Goal: Information Seeking & Learning: Check status

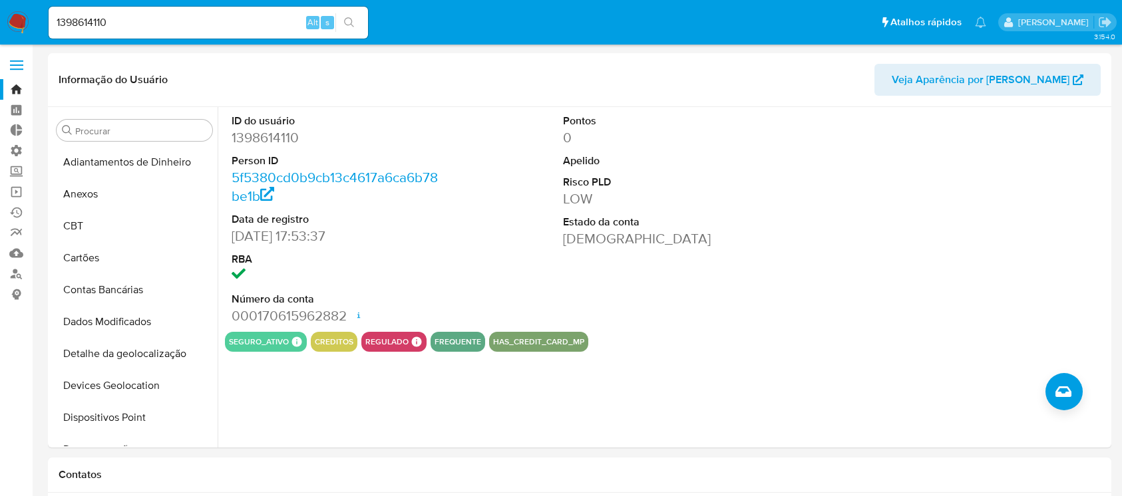
select select "10"
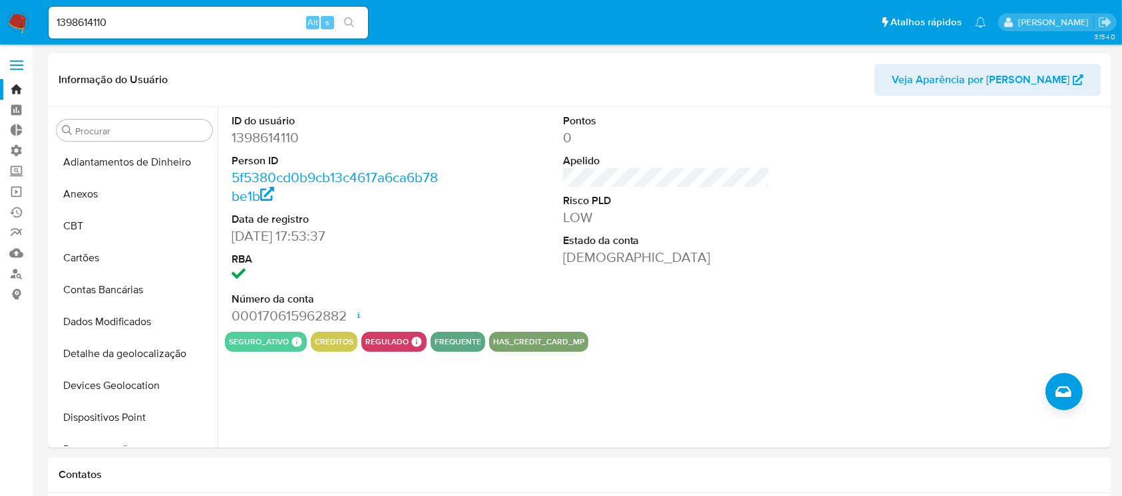
scroll to position [339, 0]
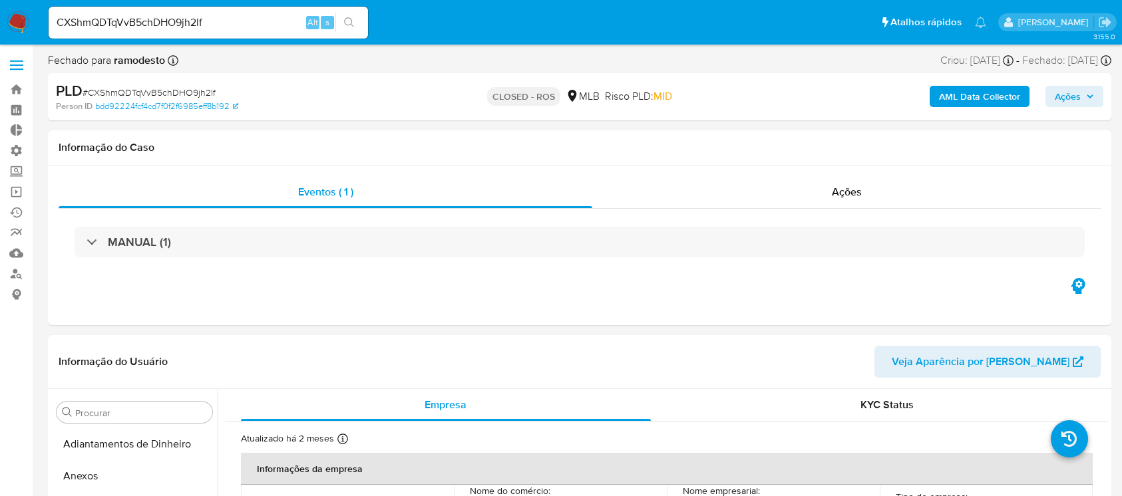
select select "10"
click at [19, 87] on link "Bandeja" at bounding box center [79, 89] width 158 height 21
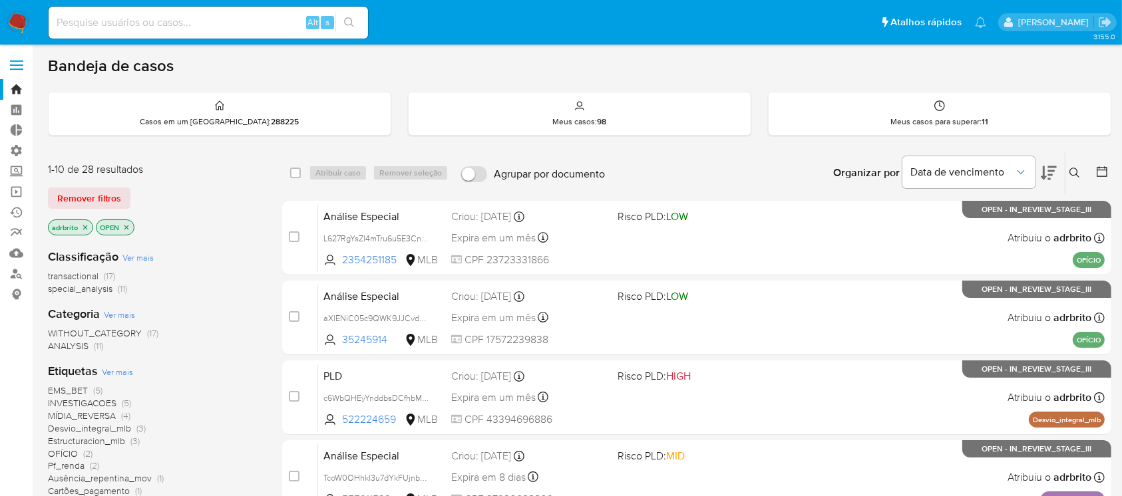
click at [82, 224] on icon "close-filter" at bounding box center [85, 228] width 8 height 8
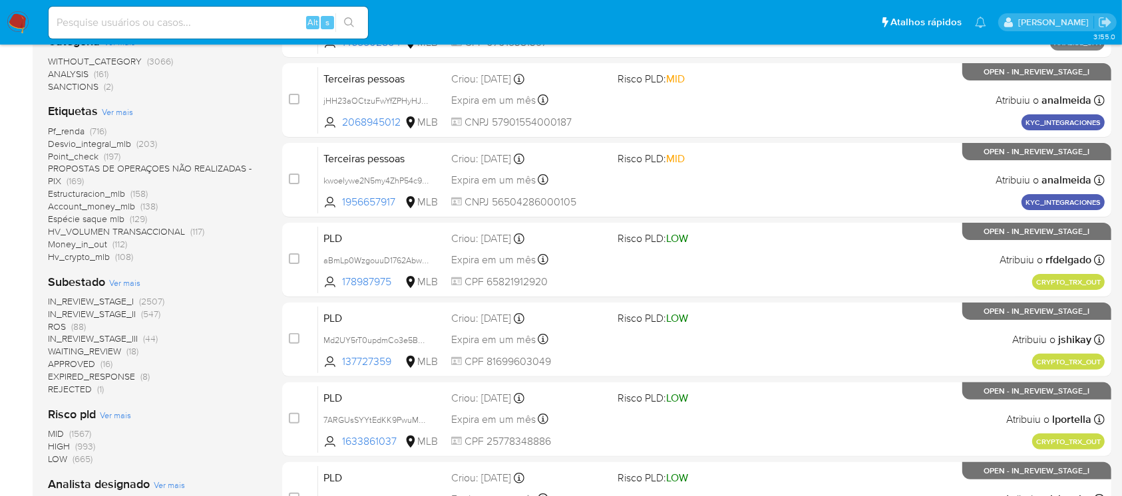
scroll to position [312, 0]
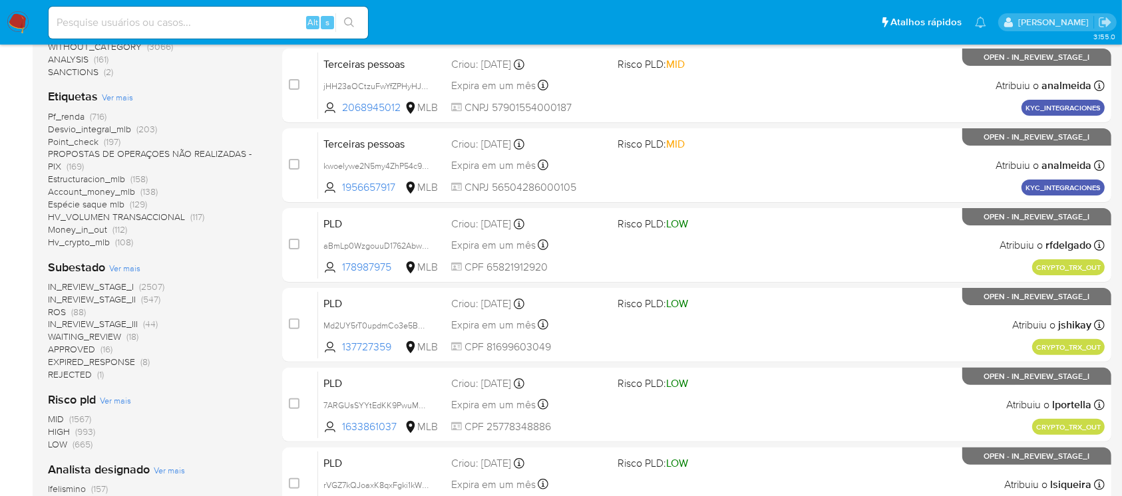
click at [58, 308] on span "ROS" at bounding box center [57, 311] width 18 height 13
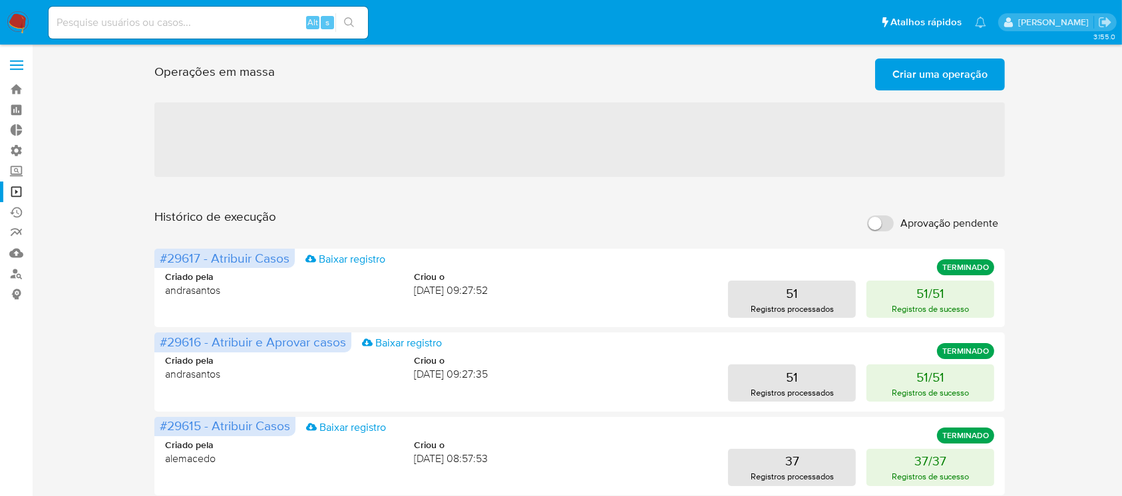
click at [934, 71] on span "Criar uma operação" at bounding box center [939, 74] width 95 height 29
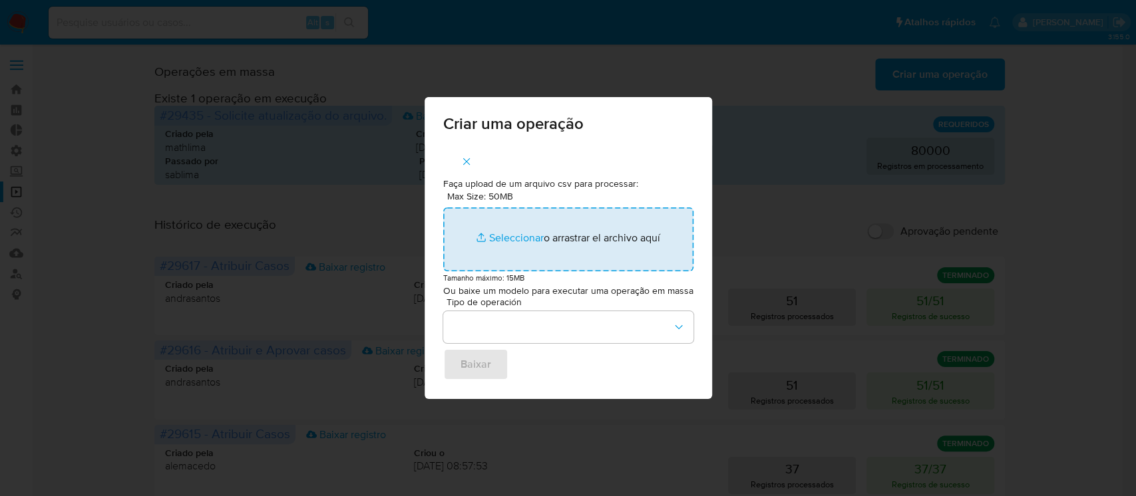
click at [508, 241] on input "Max Size: 50MB Seleccionar archivos" at bounding box center [568, 240] width 250 height 64
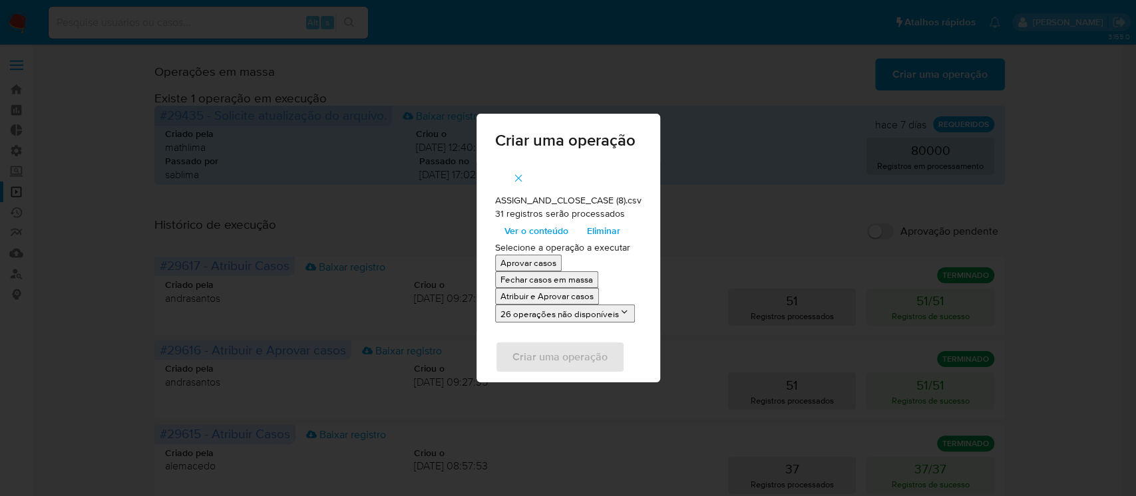
click at [524, 295] on p "Atribuir e Aprovar casos" at bounding box center [546, 296] width 93 height 13
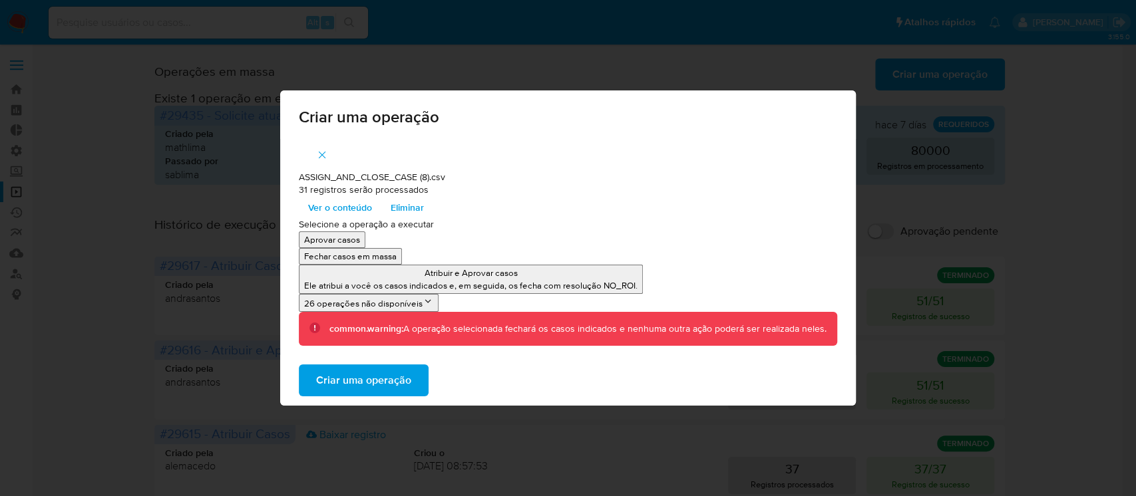
click at [369, 387] on span "Criar uma operação" at bounding box center [363, 380] width 95 height 29
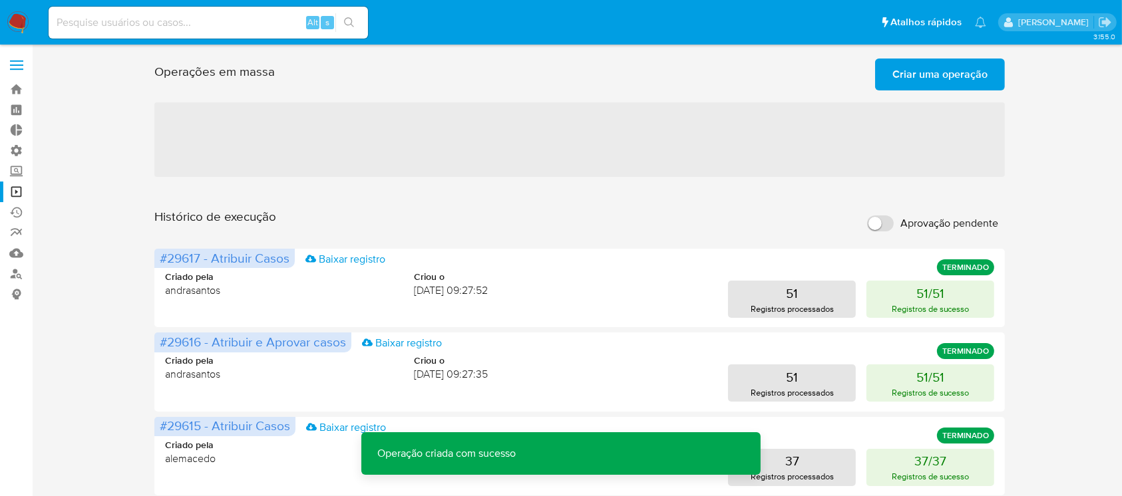
click at [931, 71] on span "Criar uma operação" at bounding box center [939, 74] width 95 height 29
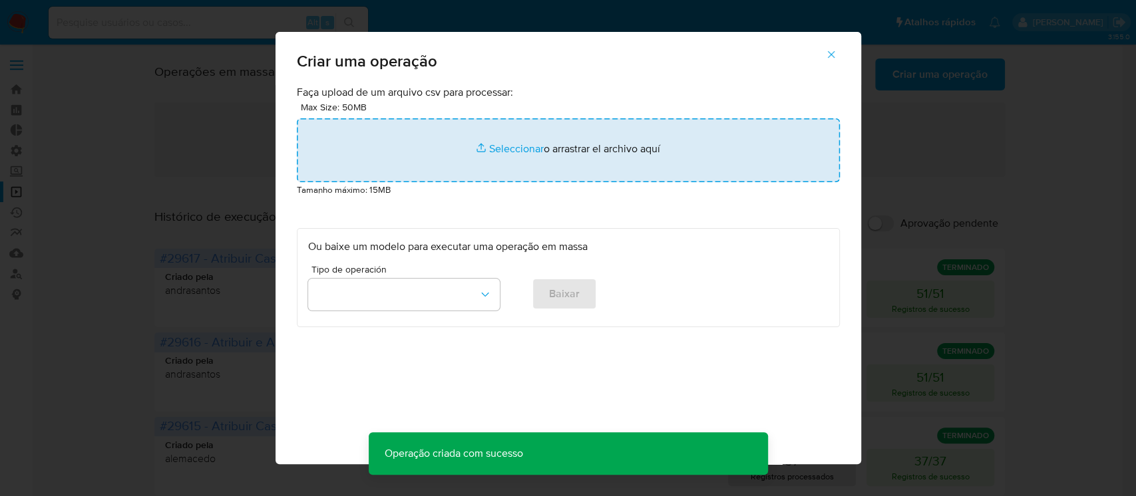
click at [507, 148] on input "file" at bounding box center [568, 150] width 543 height 64
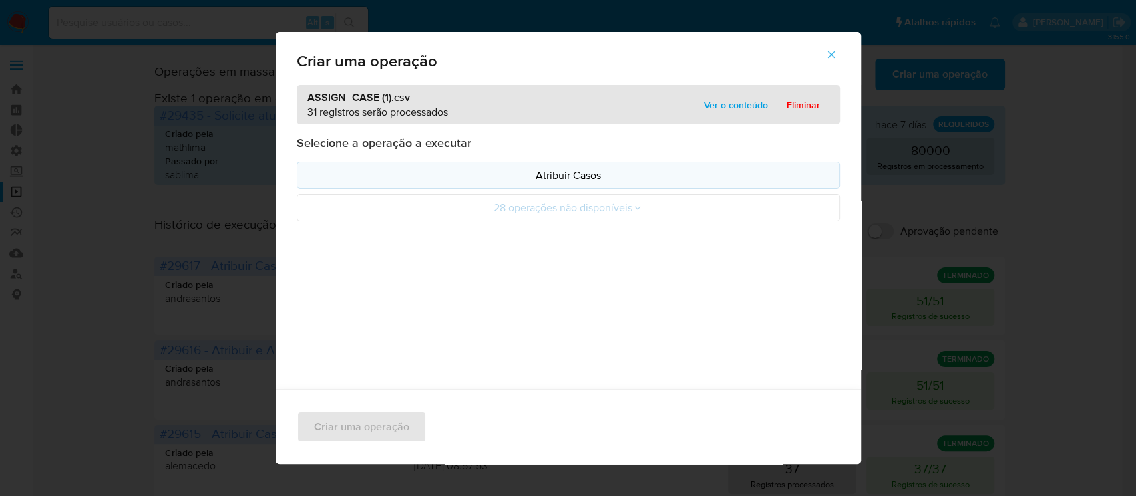
click at [562, 180] on p "Atribuir Casos" at bounding box center [568, 175] width 520 height 15
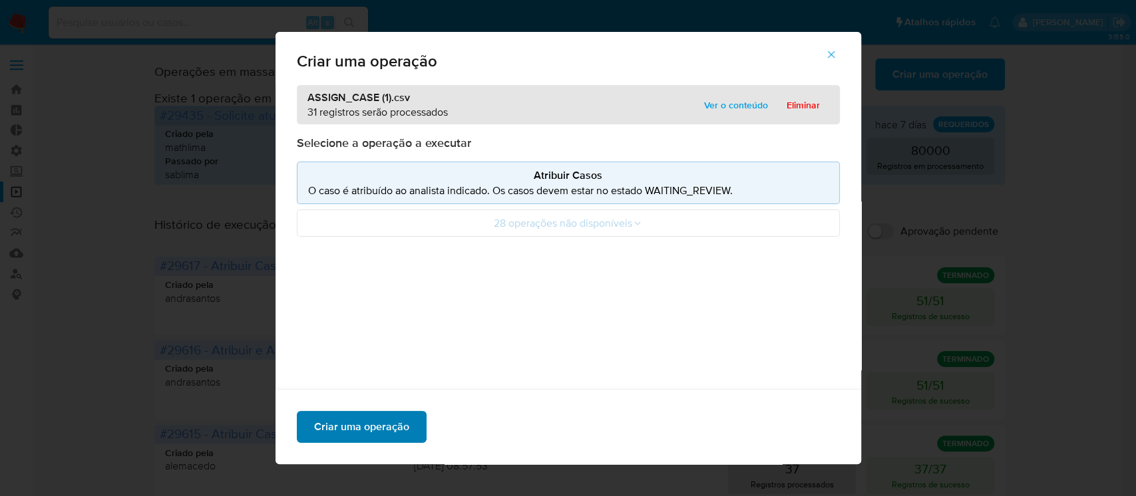
click at [361, 423] on span "Criar uma operação" at bounding box center [361, 426] width 95 height 29
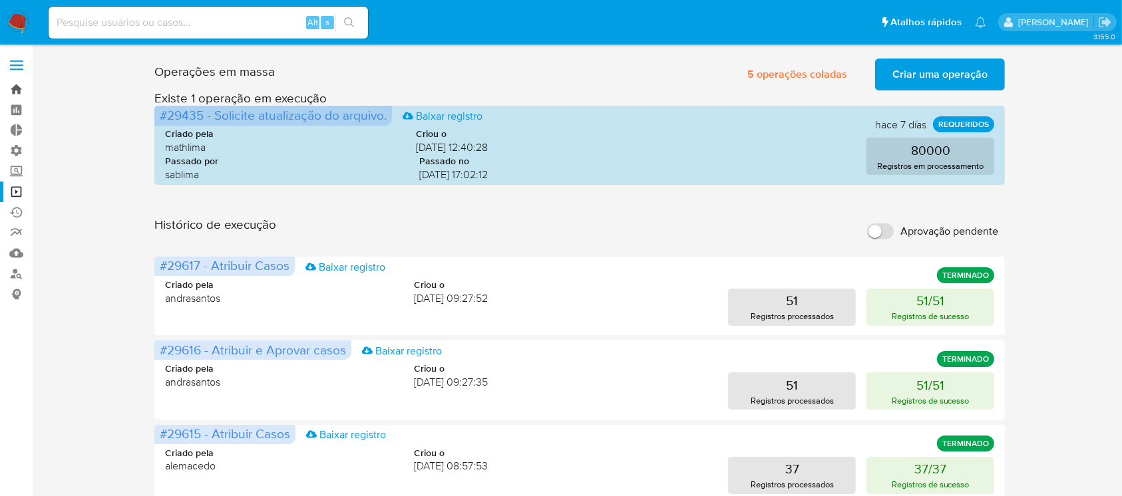
click at [20, 89] on link "Bandeja" at bounding box center [79, 89] width 158 height 21
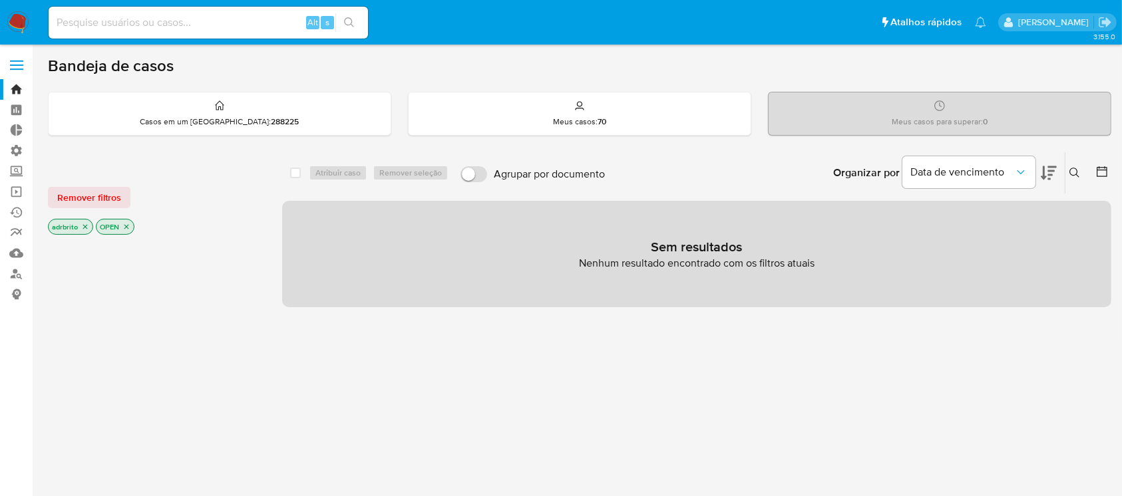
click at [86, 226] on icon "close-filter" at bounding box center [85, 227] width 8 height 8
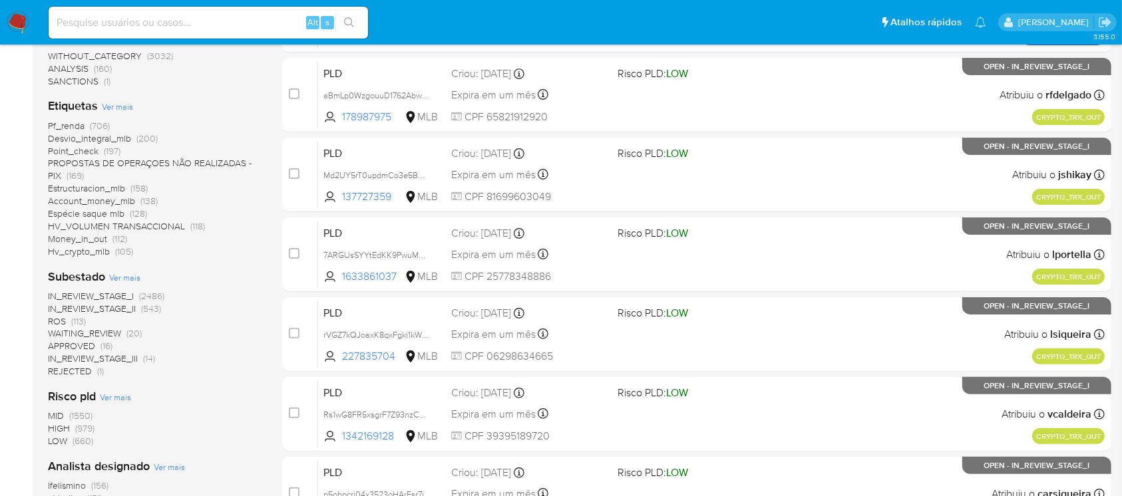
scroll to position [305, 0]
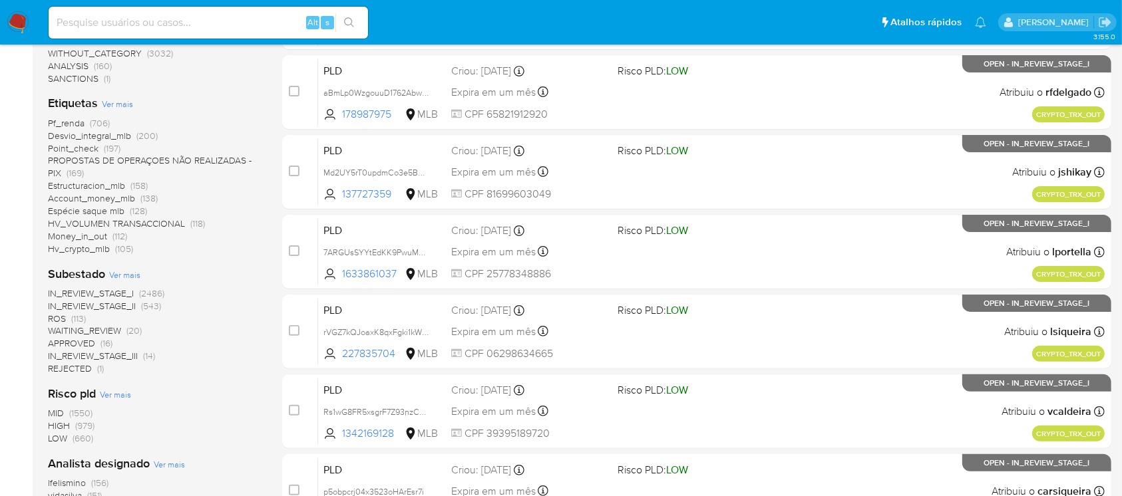
click at [55, 315] on span "ROS" at bounding box center [57, 318] width 18 height 13
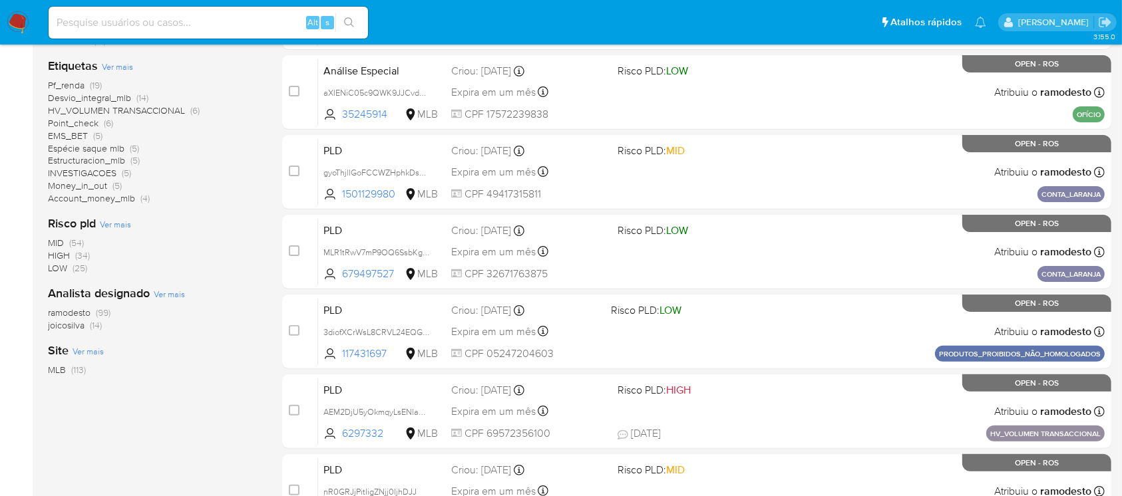
click at [69, 311] on span "ramodesto" at bounding box center [69, 312] width 43 height 13
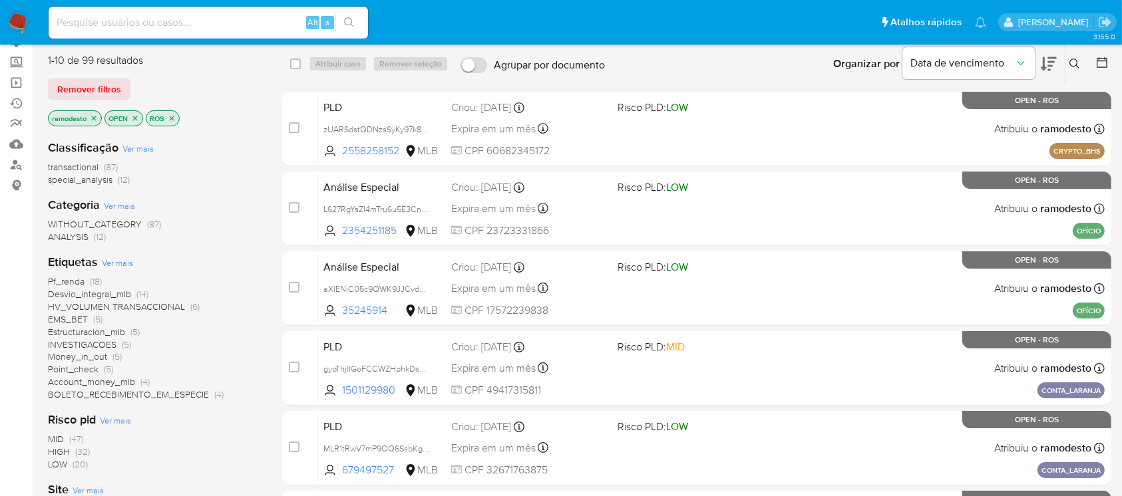
scroll to position [122, 0]
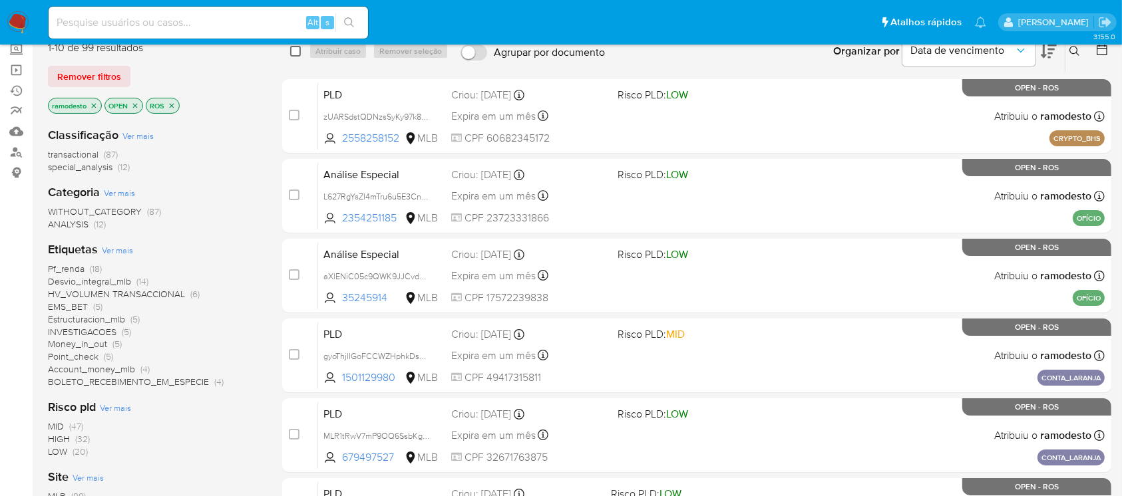
click at [299, 46] on input "checkbox" at bounding box center [295, 51] width 11 height 11
checkbox input "true"
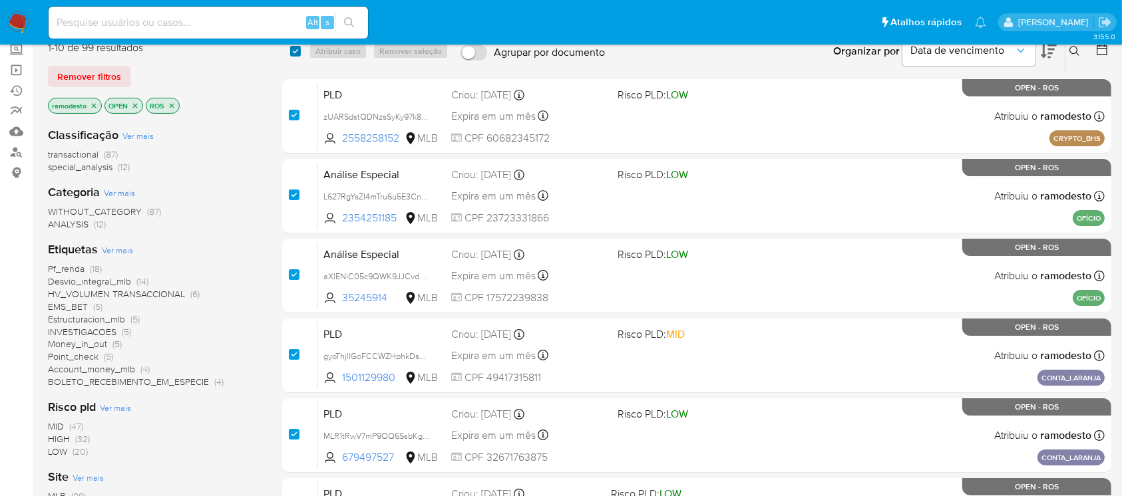
checkbox input "true"
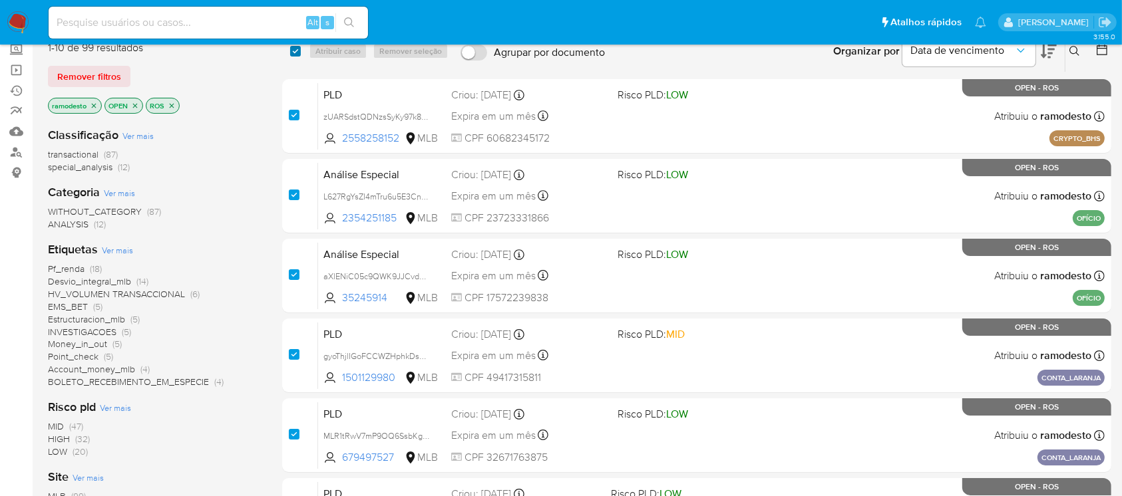
checkbox input "true"
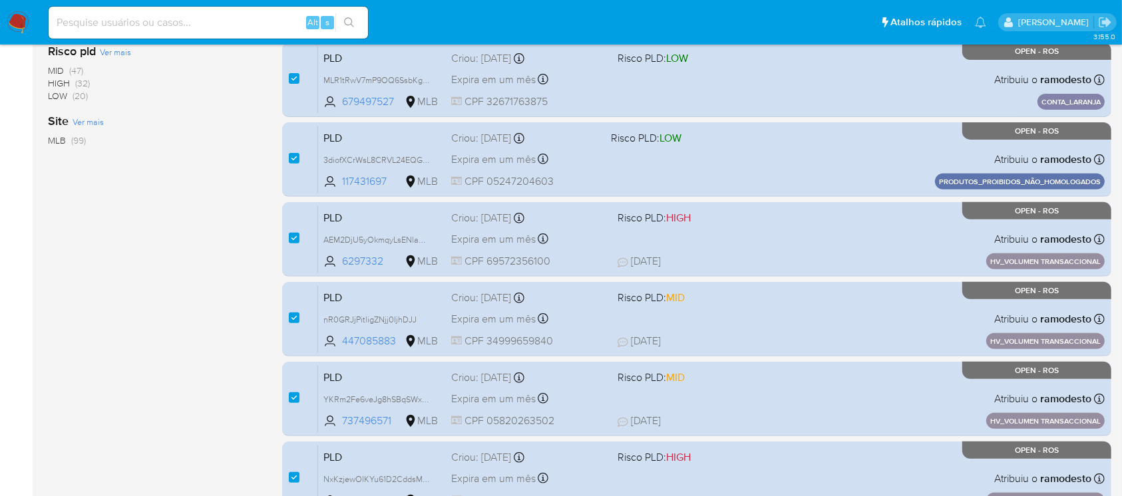
scroll to position [554, 0]
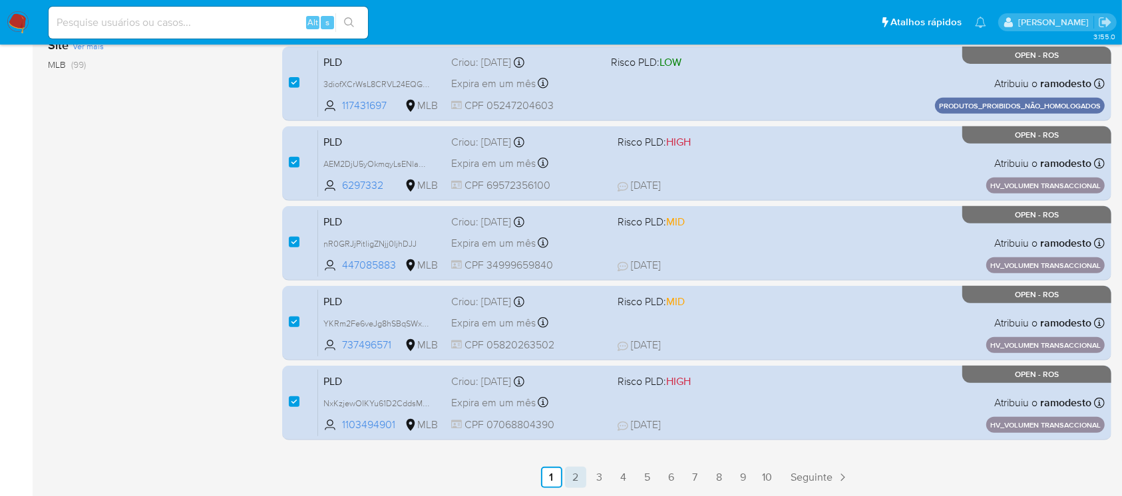
click at [574, 475] on link "2" at bounding box center [575, 477] width 21 height 21
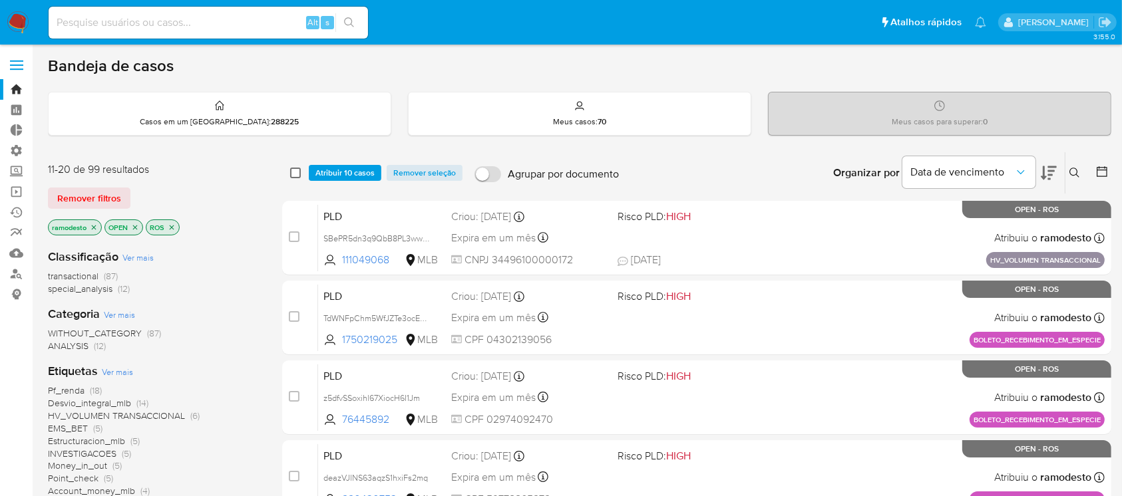
click at [298, 171] on input "checkbox" at bounding box center [295, 173] width 11 height 11
checkbox input "true"
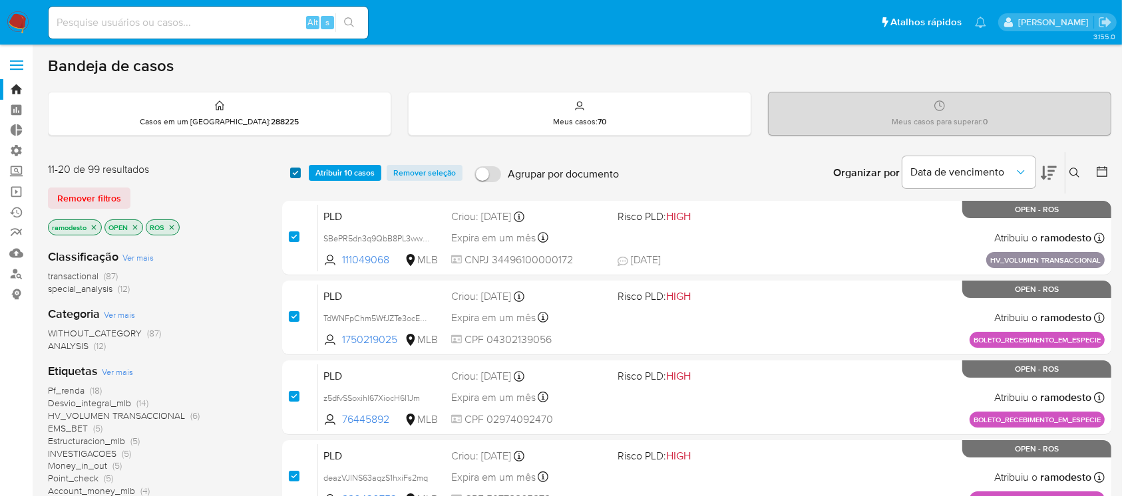
checkbox input "true"
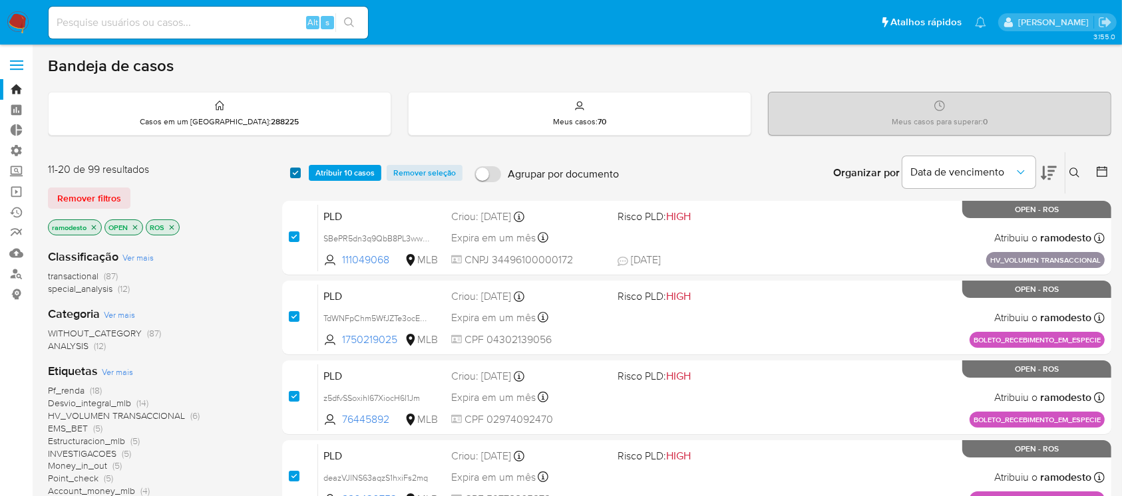
checkbox input "true"
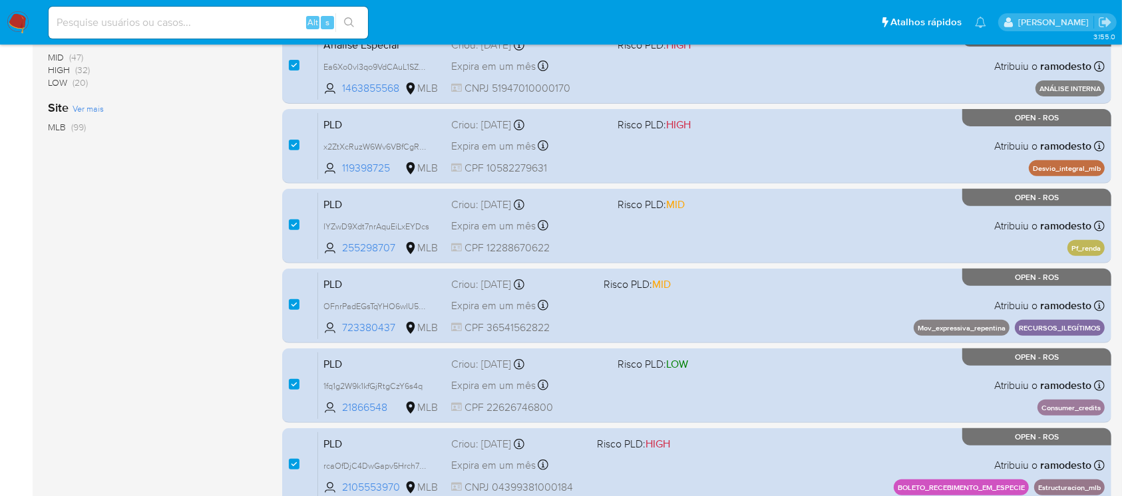
scroll to position [554, 0]
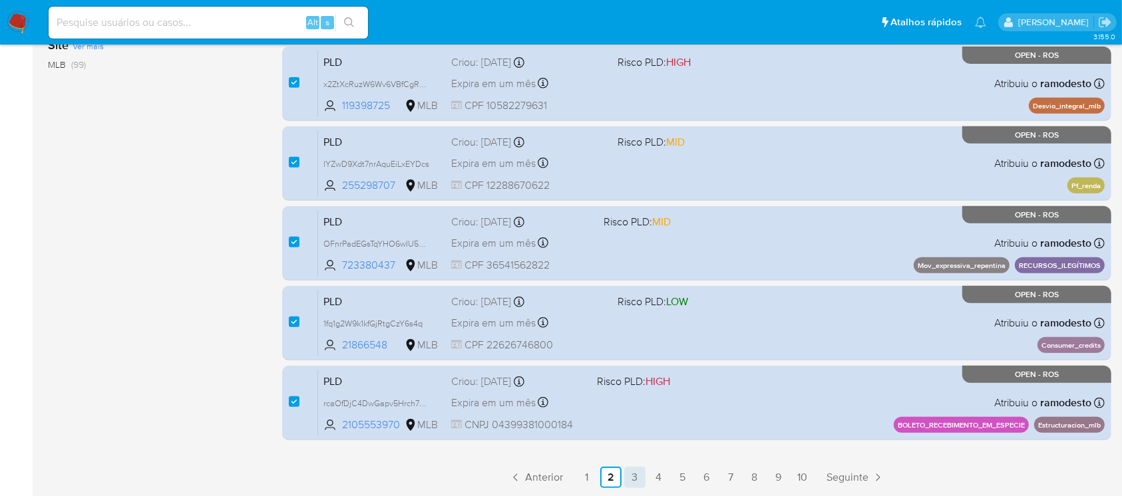
click at [638, 476] on link "3" at bounding box center [634, 477] width 21 height 21
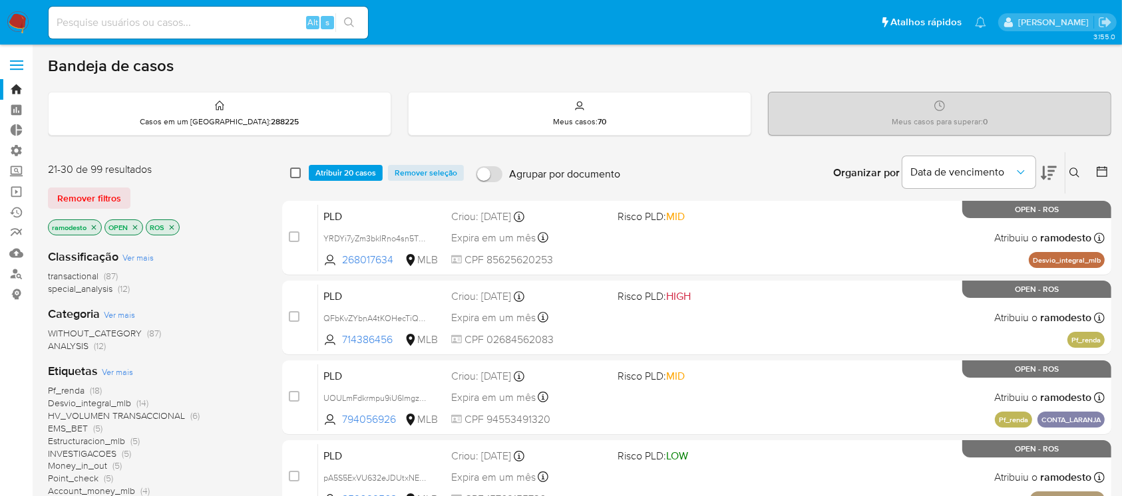
click at [293, 172] on input "checkbox" at bounding box center [295, 173] width 11 height 11
checkbox input "true"
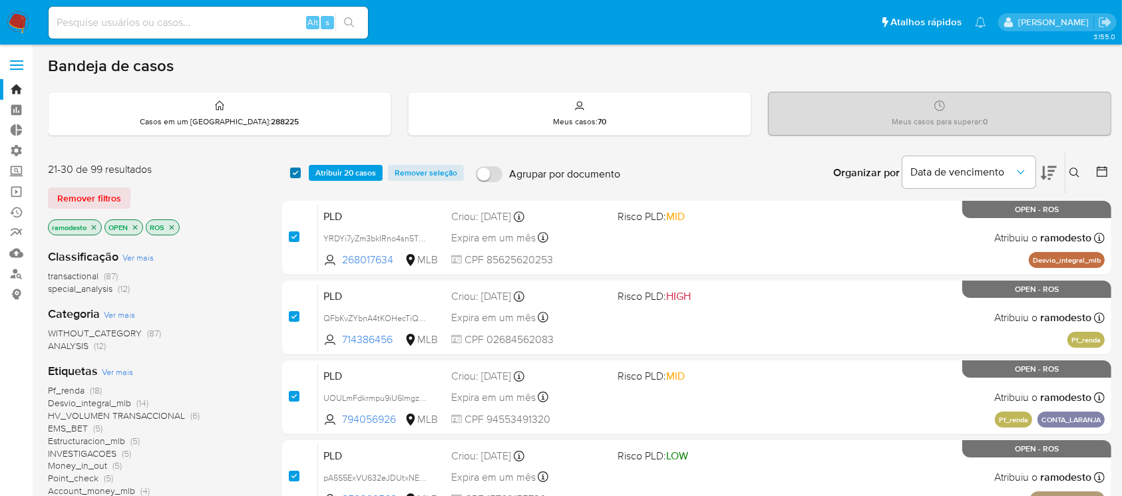
checkbox input "true"
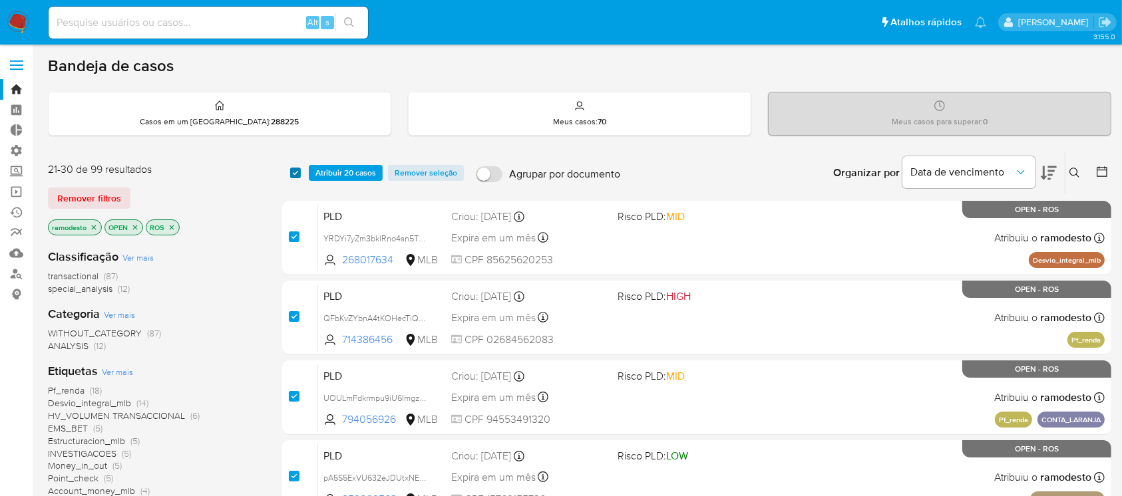
checkbox input "true"
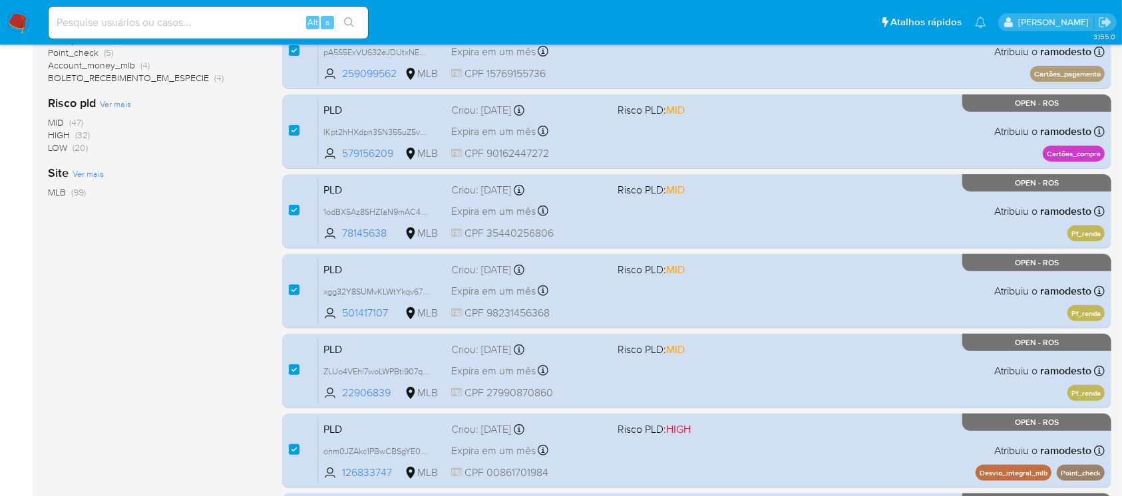
scroll to position [554, 0]
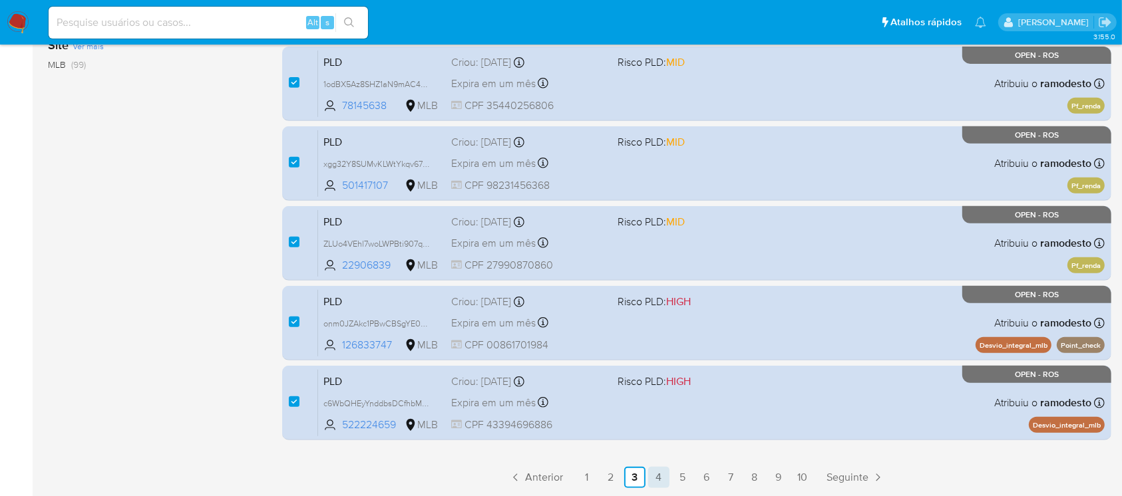
click at [660, 478] on link "4" at bounding box center [658, 477] width 21 height 21
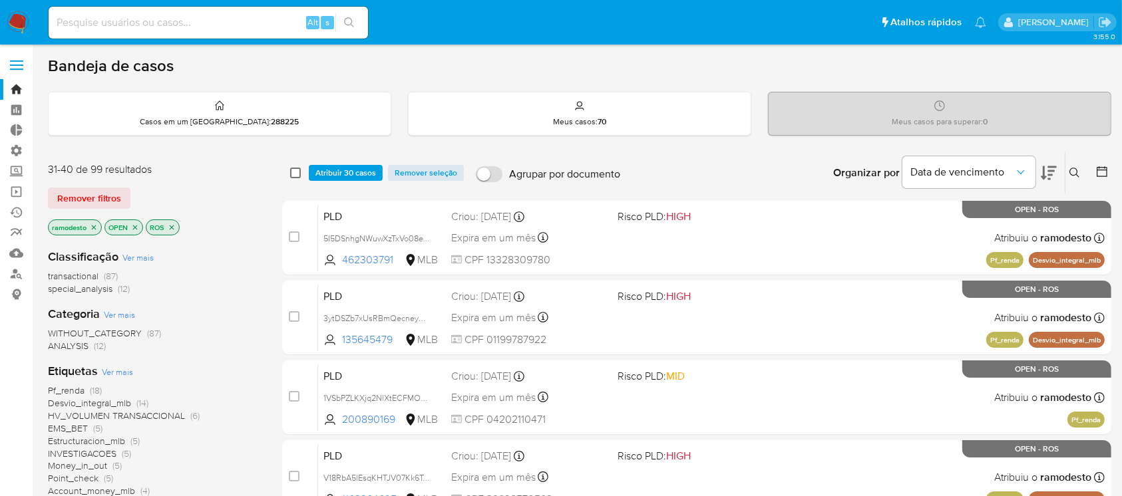
click at [297, 170] on input "checkbox" at bounding box center [295, 173] width 11 height 11
checkbox input "true"
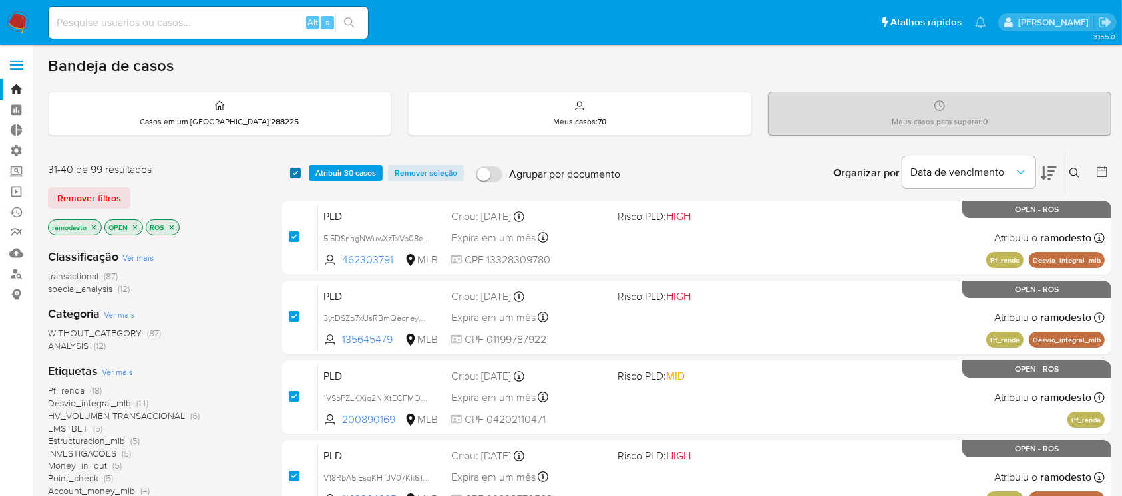
checkbox input "true"
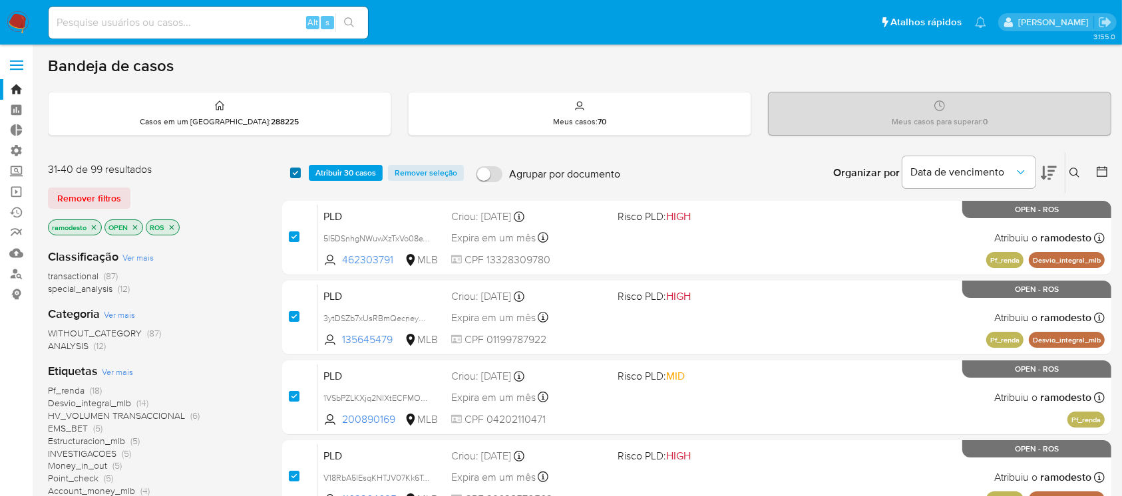
checkbox input "true"
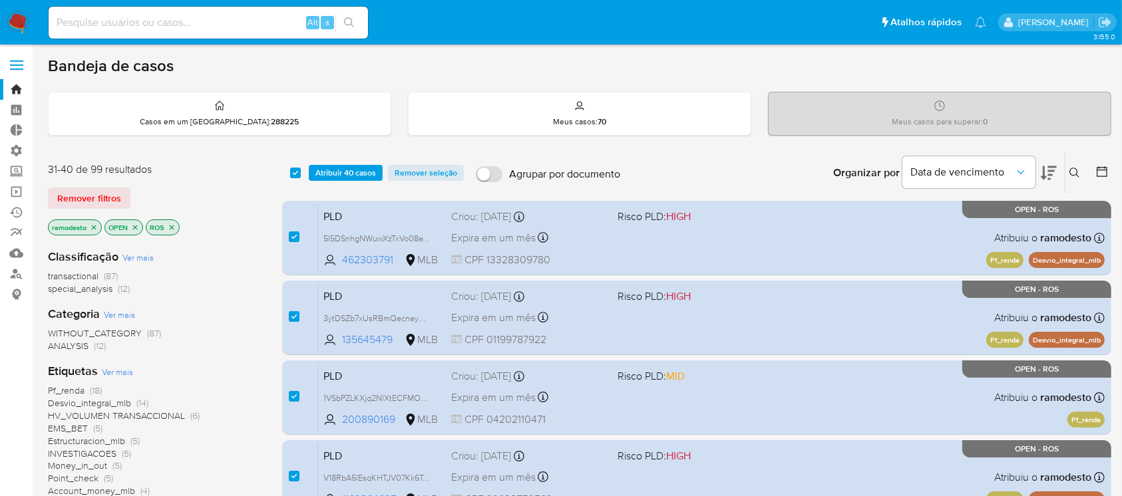
scroll to position [59, 0]
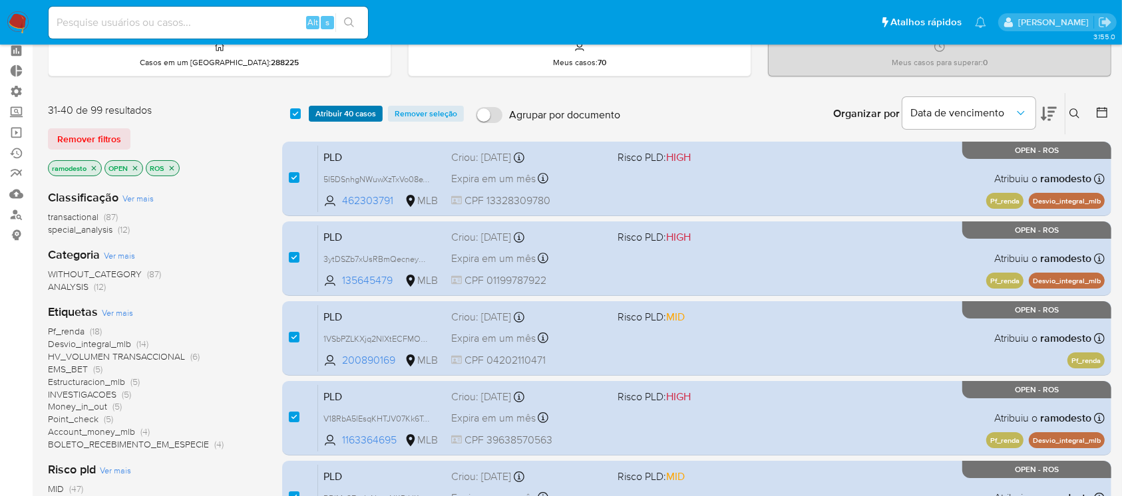
click at [349, 107] on span "Atribuir 40 casos" at bounding box center [345, 113] width 61 height 13
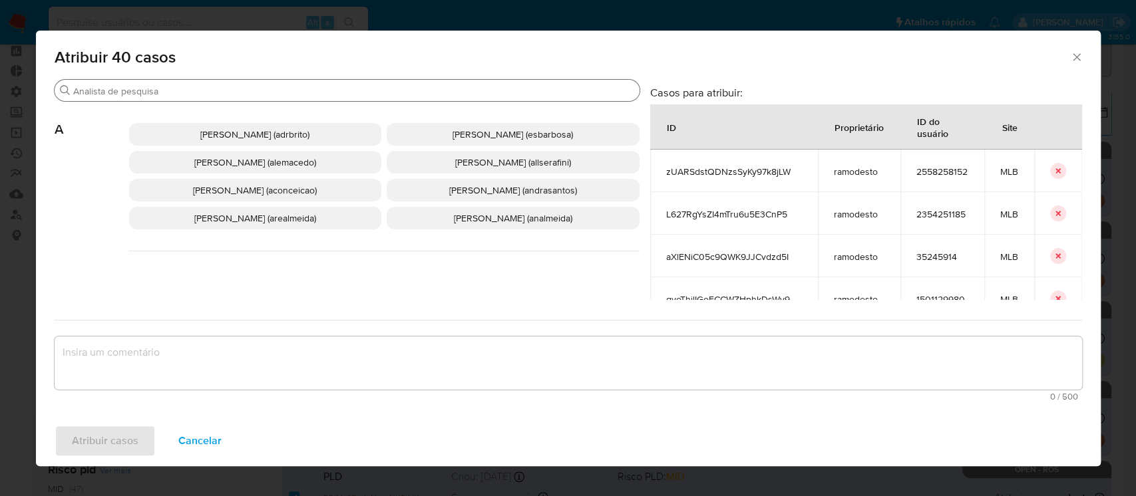
click at [367, 98] on div "Procurar" at bounding box center [347, 90] width 585 height 21
click at [356, 92] on input "Procurar" at bounding box center [353, 91] width 561 height 12
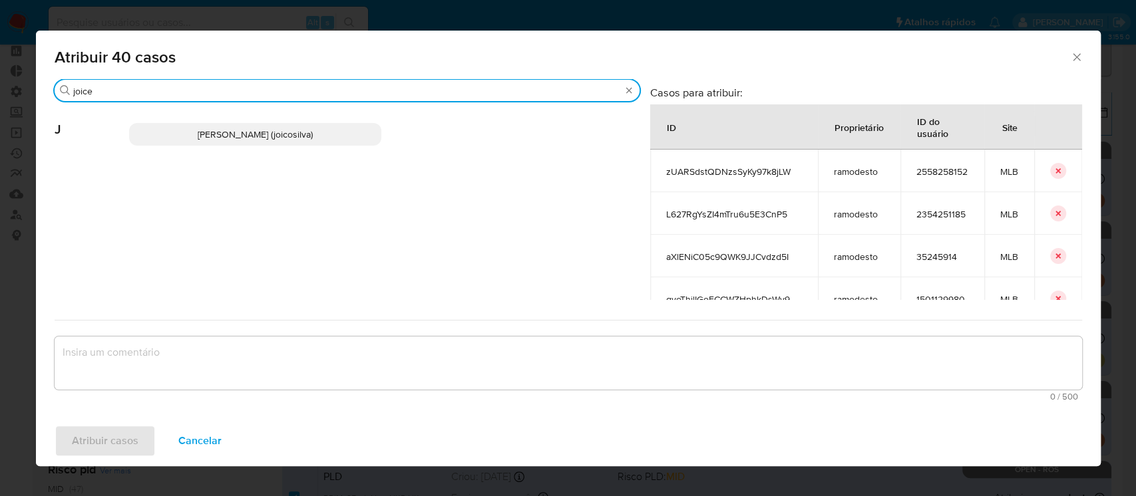
type input "joice"
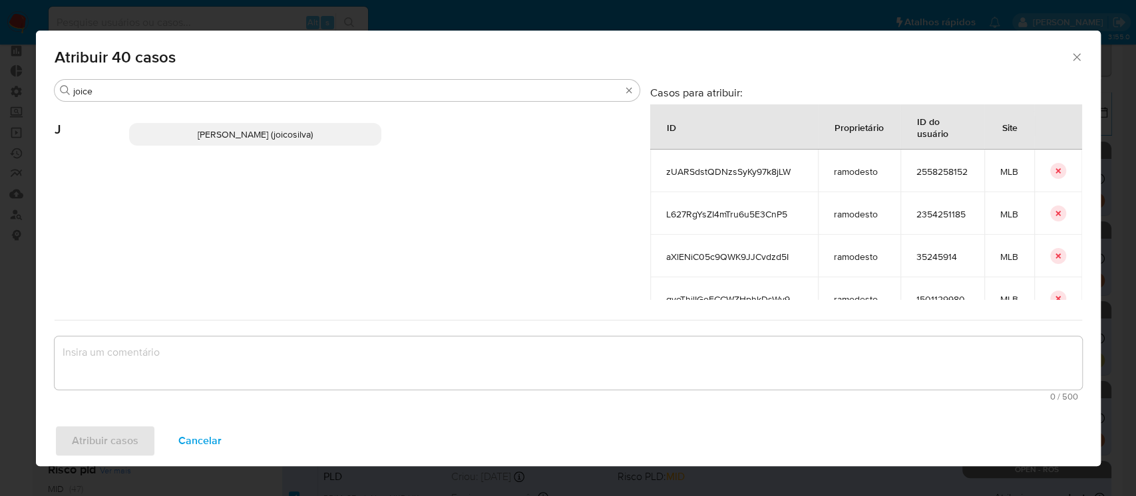
click at [293, 131] on span "Joice Oliveira Da Silva De Almeida (joicosilva)" at bounding box center [255, 134] width 115 height 13
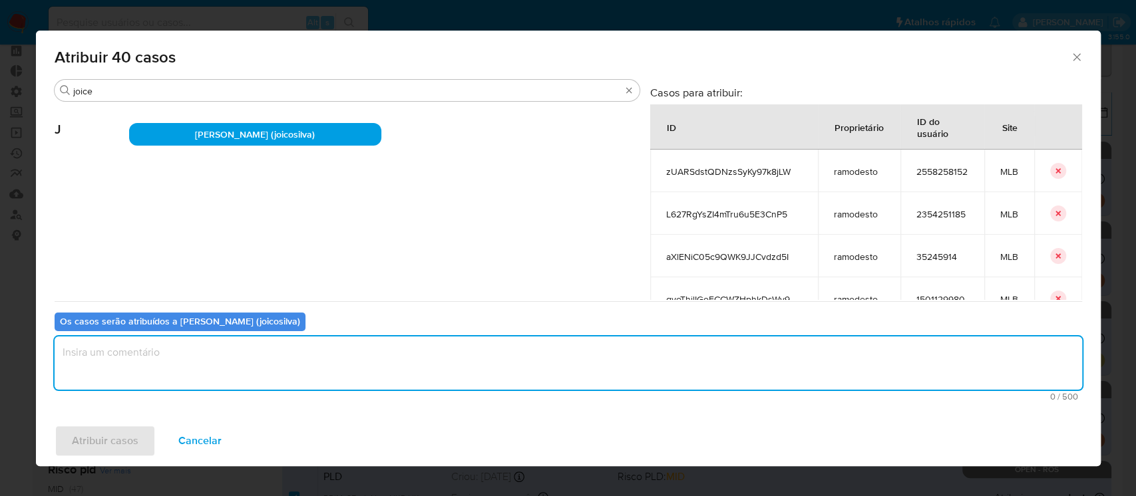
click at [154, 361] on textarea "assign-modal" at bounding box center [568, 363] width 1027 height 53
type textarea "ok"
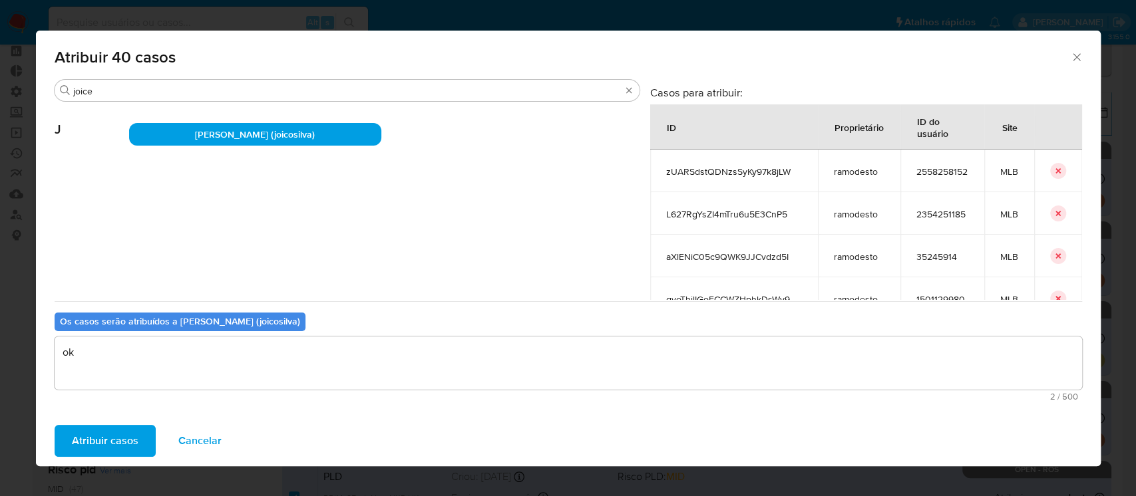
click at [94, 436] on span "Atribuir casos" at bounding box center [105, 440] width 67 height 29
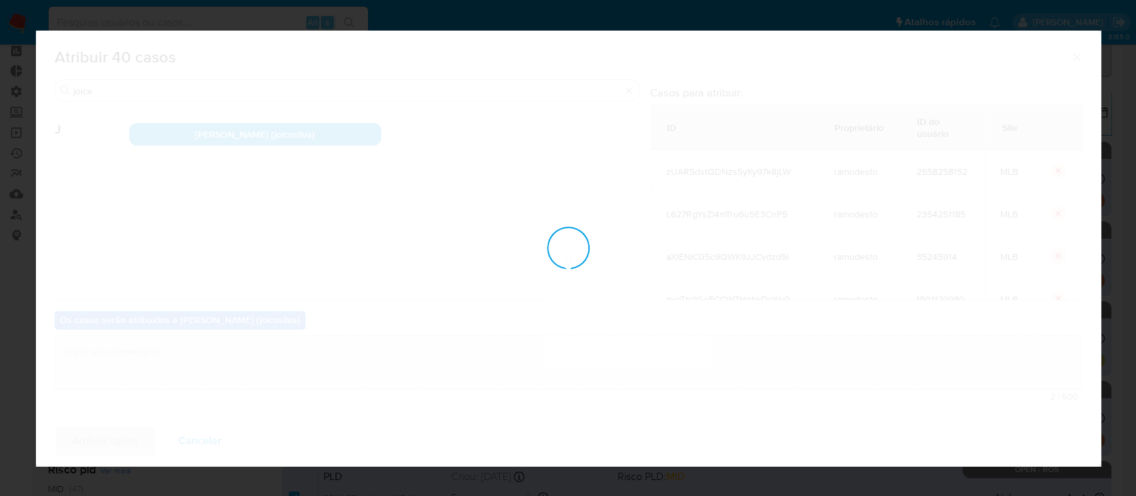
checkbox input "false"
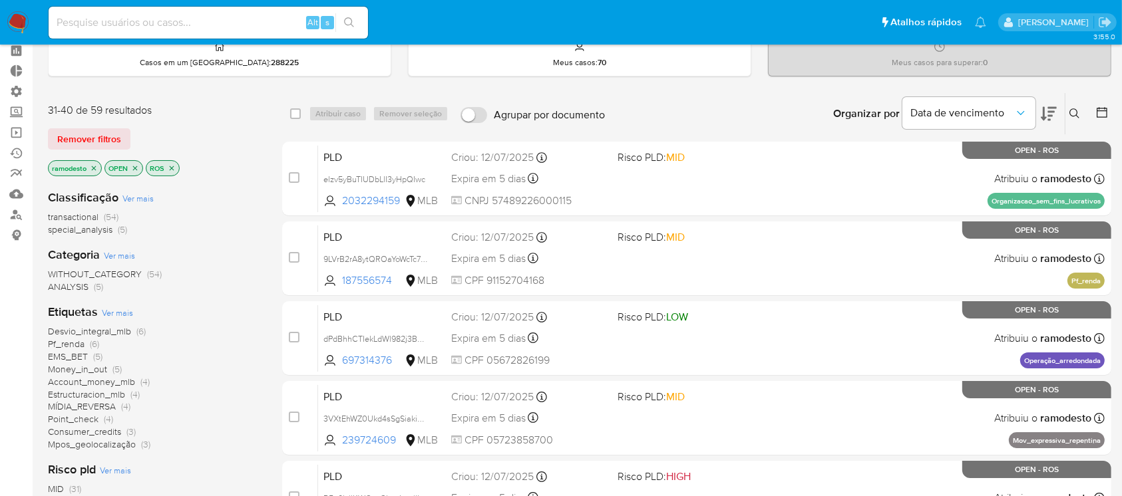
click at [97, 168] on icon "close-filter" at bounding box center [94, 168] width 8 height 8
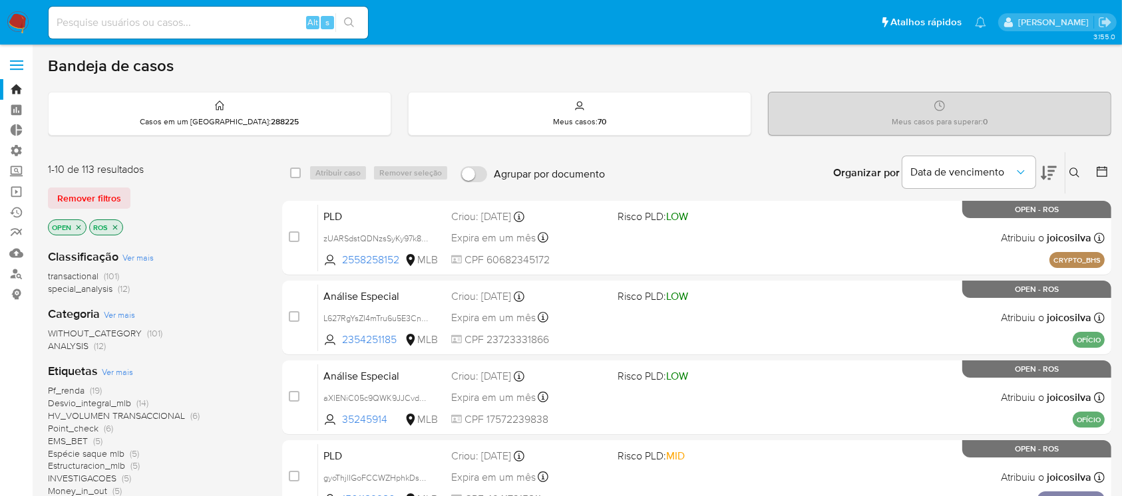
click at [115, 226] on icon "close-filter" at bounding box center [115, 227] width 5 height 5
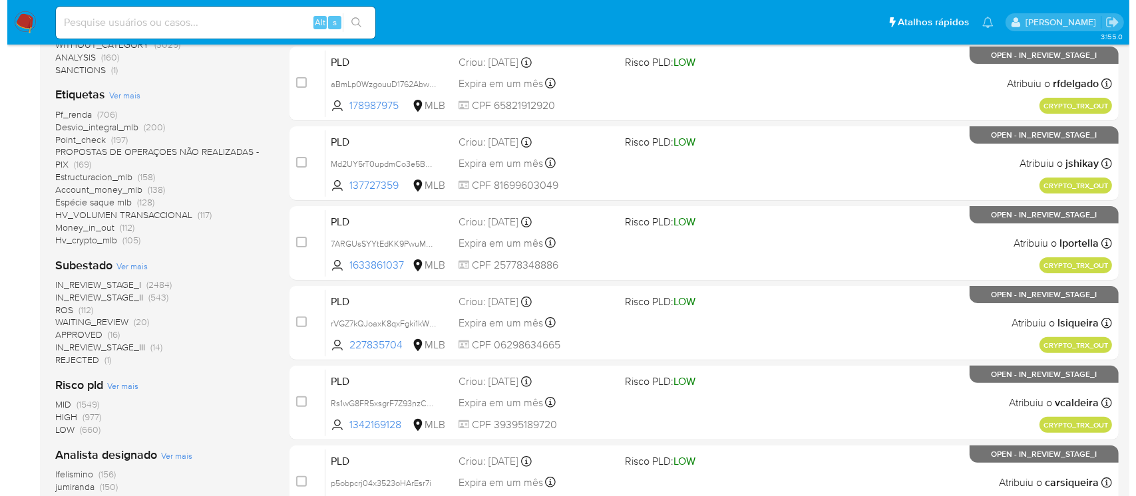
scroll to position [313, 0]
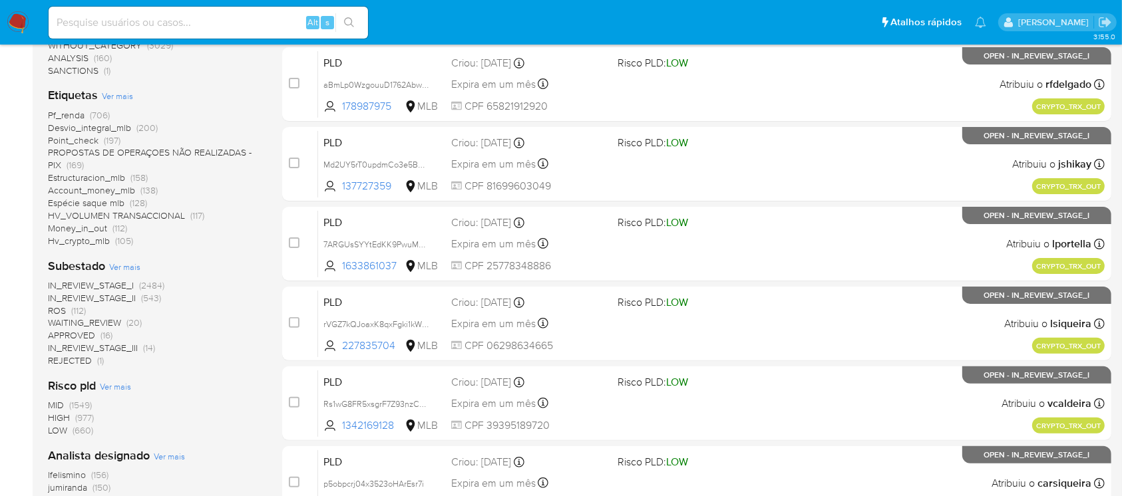
click at [161, 452] on span "Ver mais" at bounding box center [169, 456] width 31 height 12
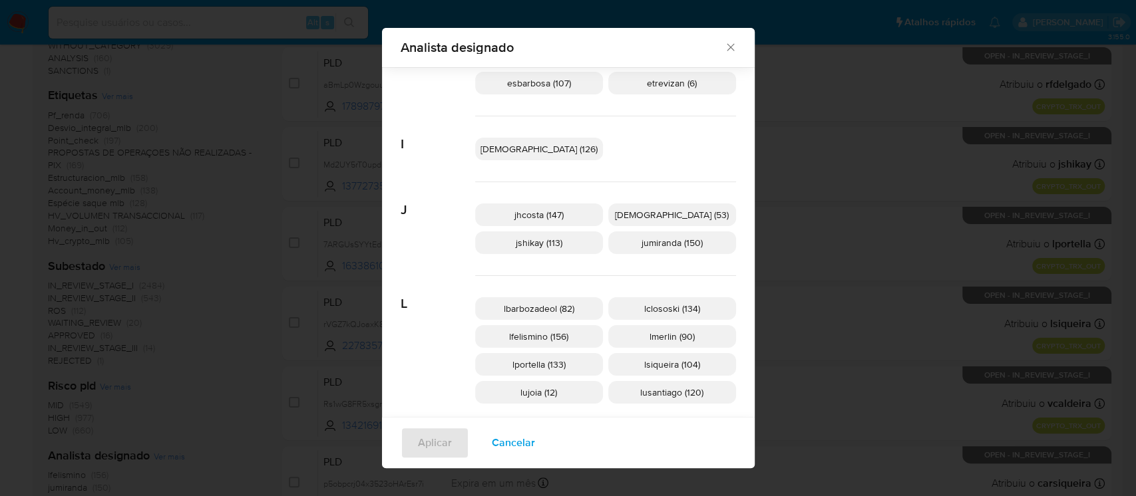
scroll to position [296, 0]
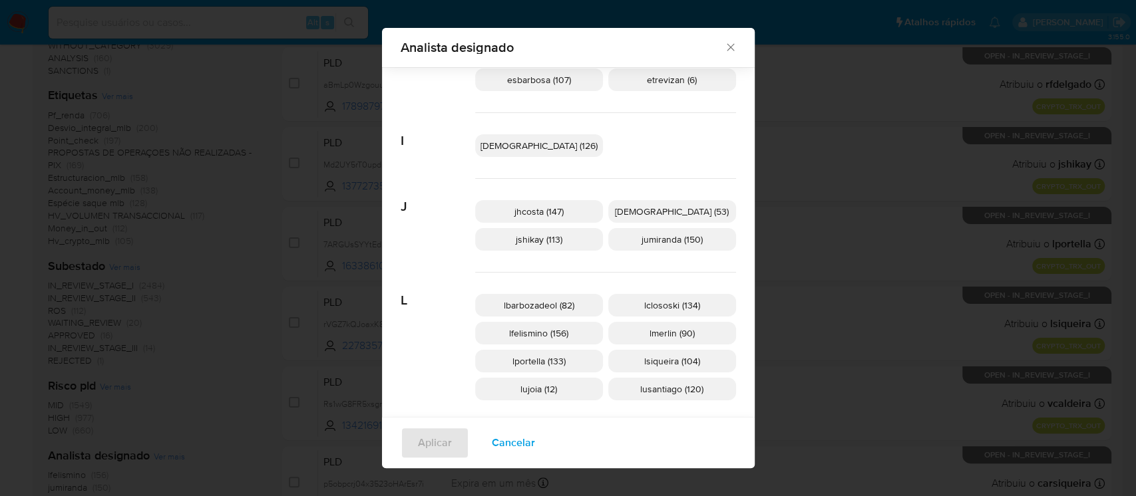
click at [644, 242] on span "jumiranda (150)" at bounding box center [671, 239] width 61 height 13
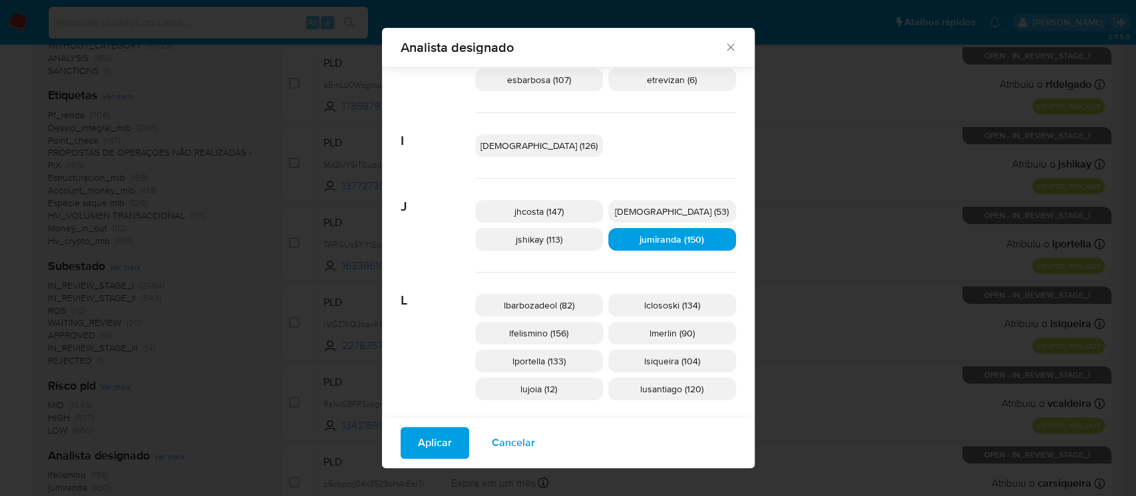
click at [452, 442] on span "Aplicar" at bounding box center [435, 442] width 34 height 29
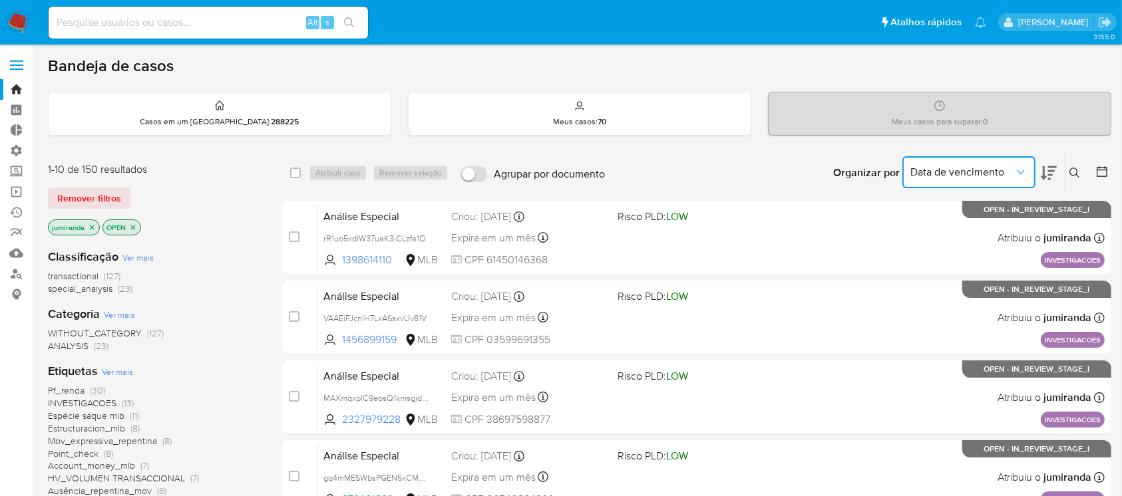
click at [1034, 175] on button "Data de vencimento" at bounding box center [968, 172] width 133 height 32
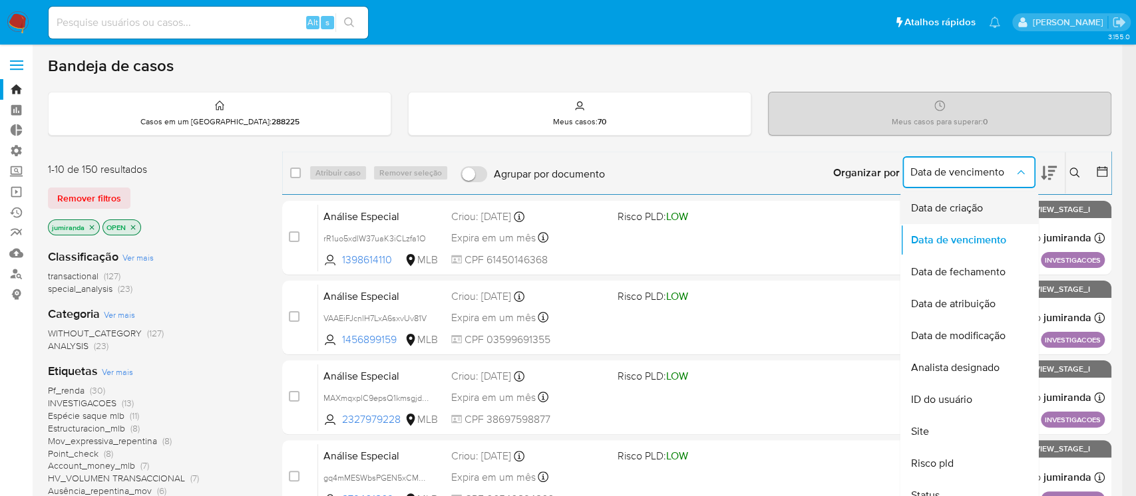
click at [984, 206] on div "Data de criação" at bounding box center [964, 208] width 109 height 32
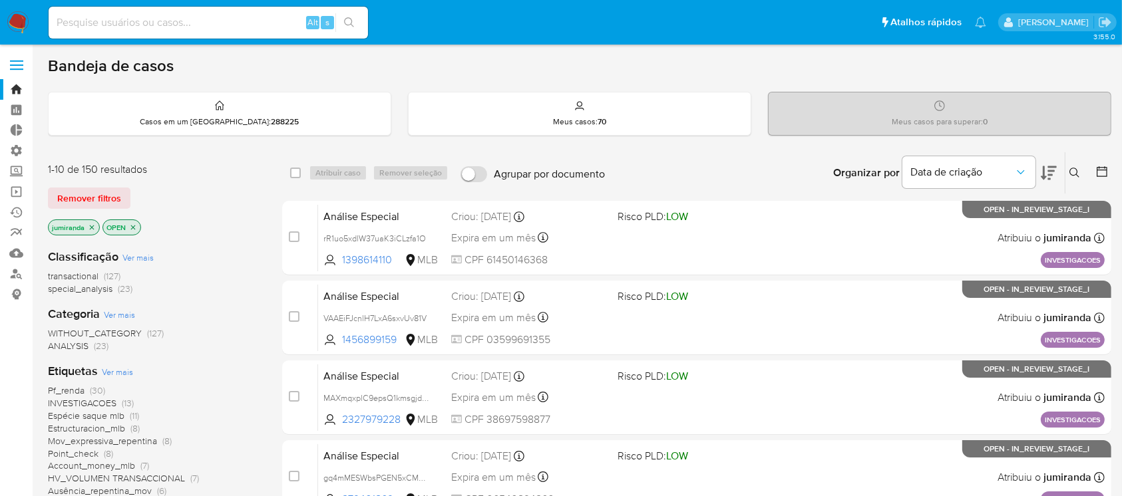
click at [1050, 174] on icon at bounding box center [1049, 173] width 16 height 14
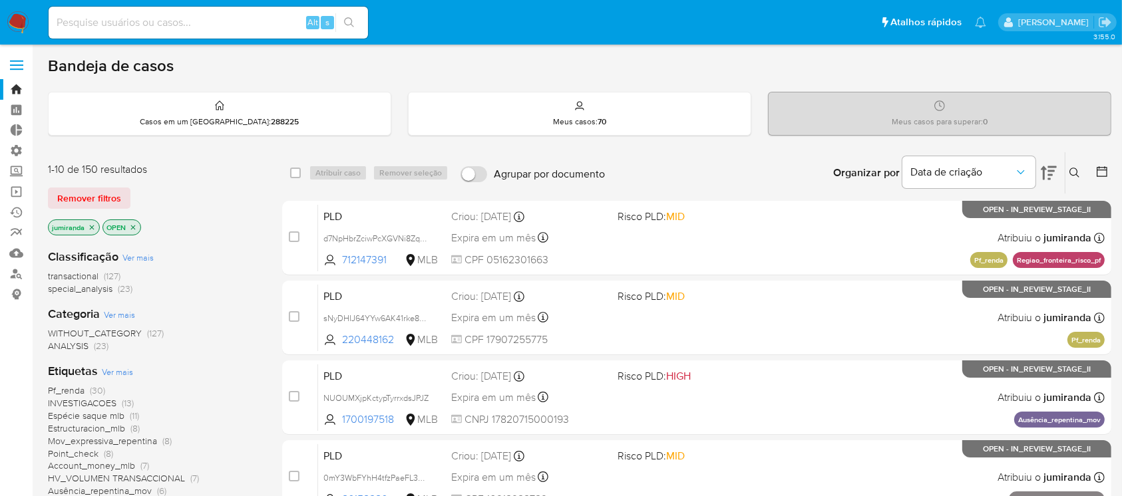
scroll to position [3, 0]
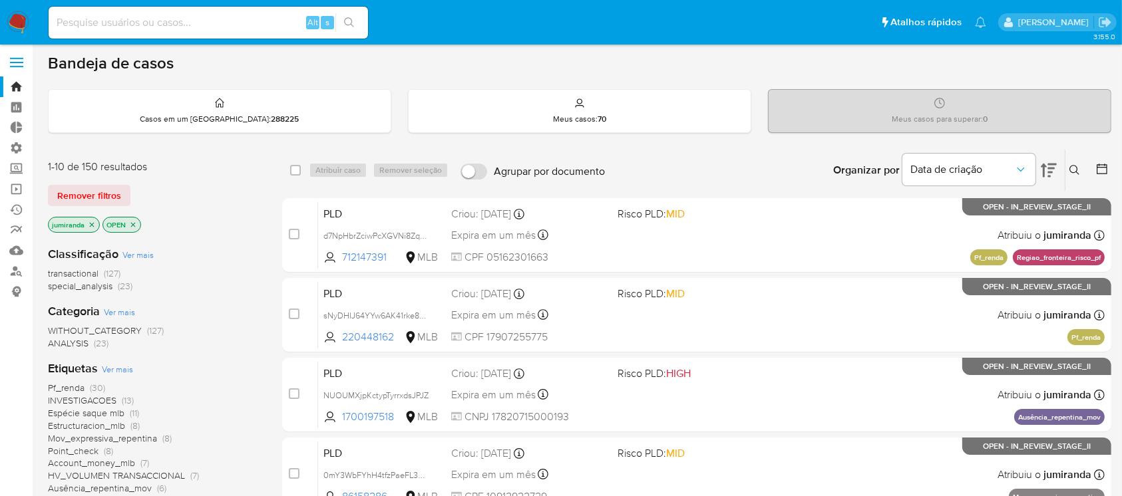
click at [93, 222] on icon "close-filter" at bounding box center [92, 225] width 8 height 8
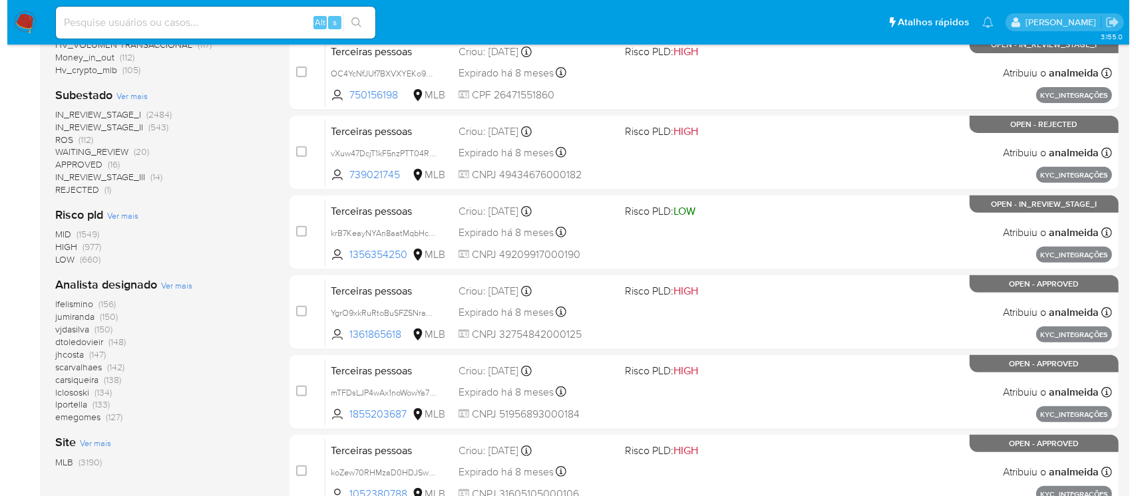
scroll to position [500, 0]
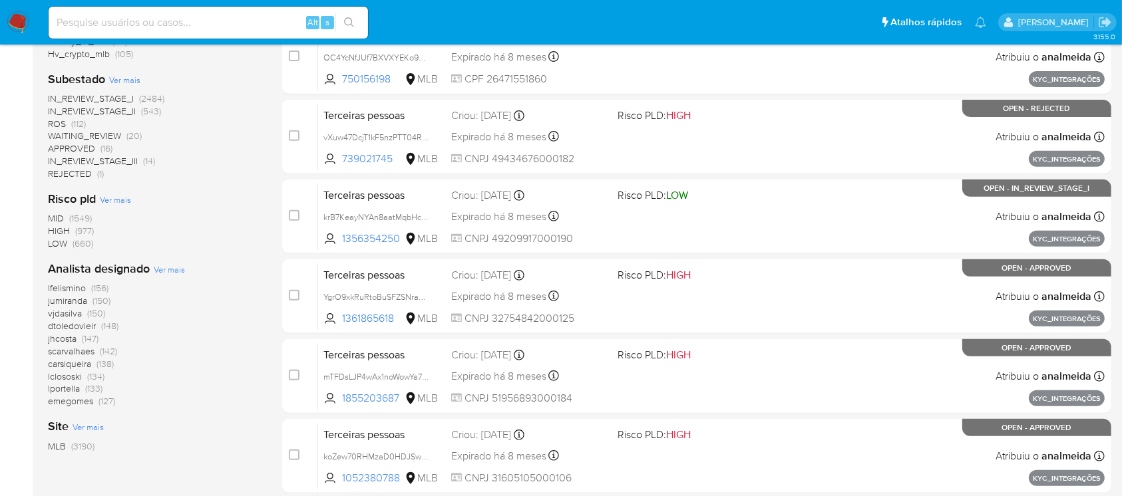
click at [162, 269] on span "Ver mais" at bounding box center [169, 269] width 31 height 12
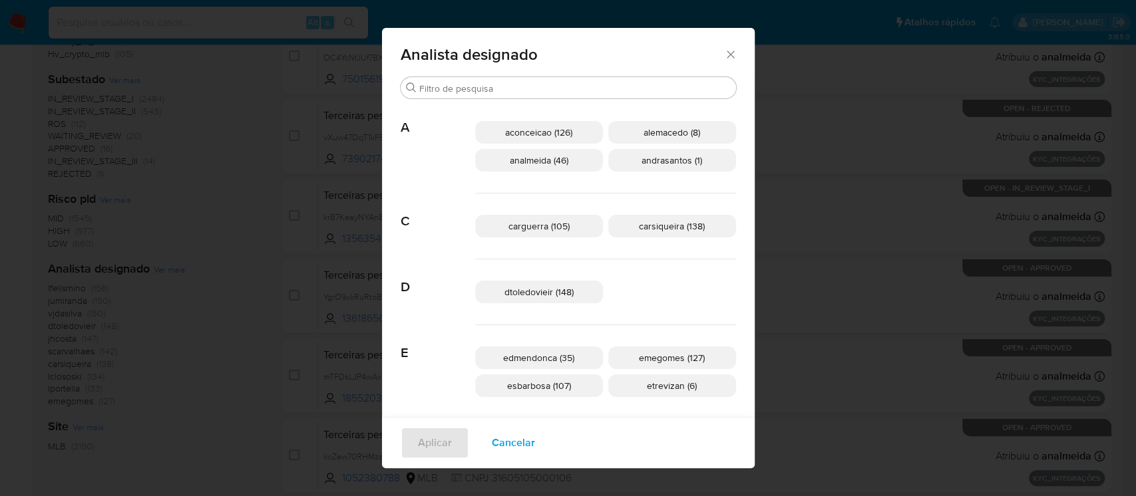
click at [568, 134] on span "aconceicao (126)" at bounding box center [538, 132] width 67 height 13
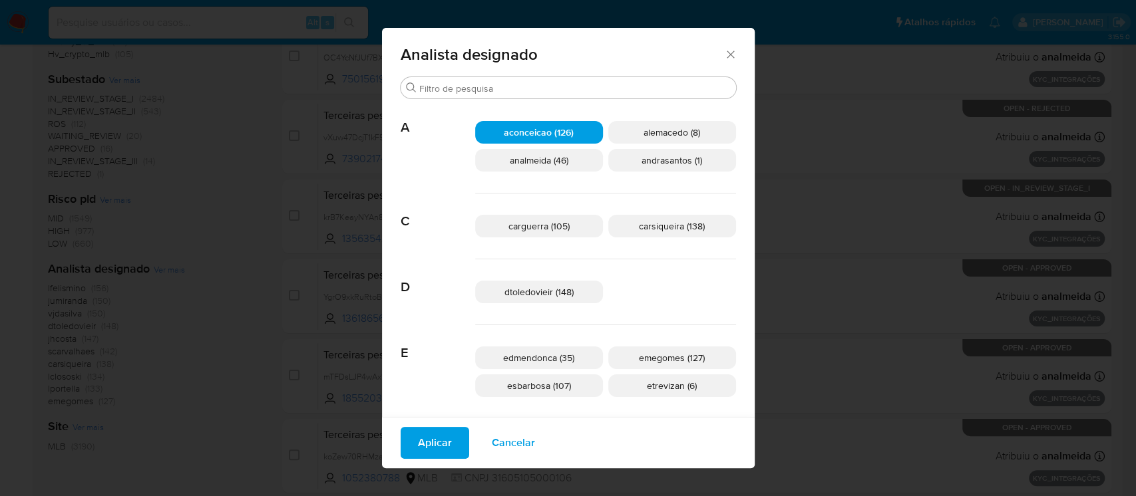
click at [452, 440] on span "Aplicar" at bounding box center [435, 442] width 34 height 29
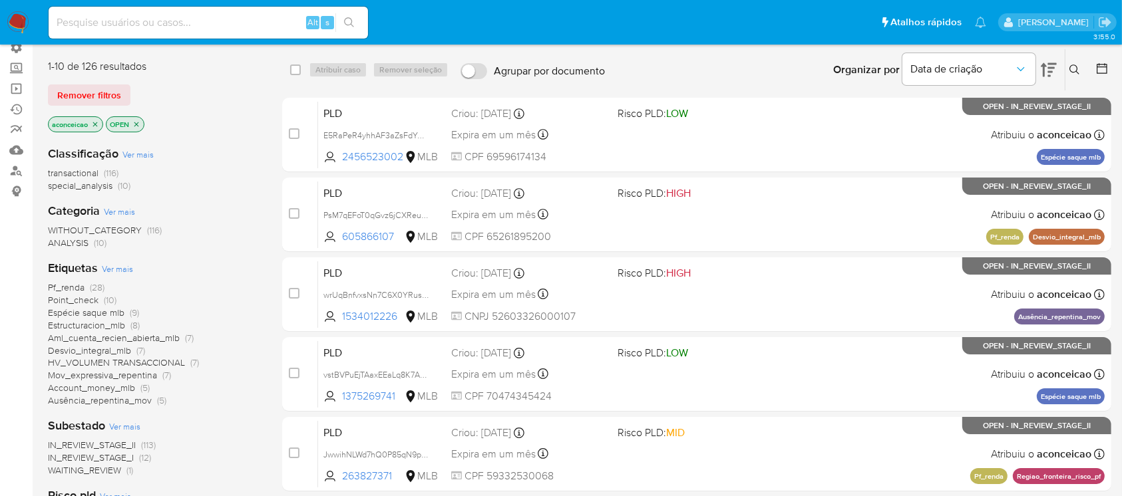
scroll to position [104, 0]
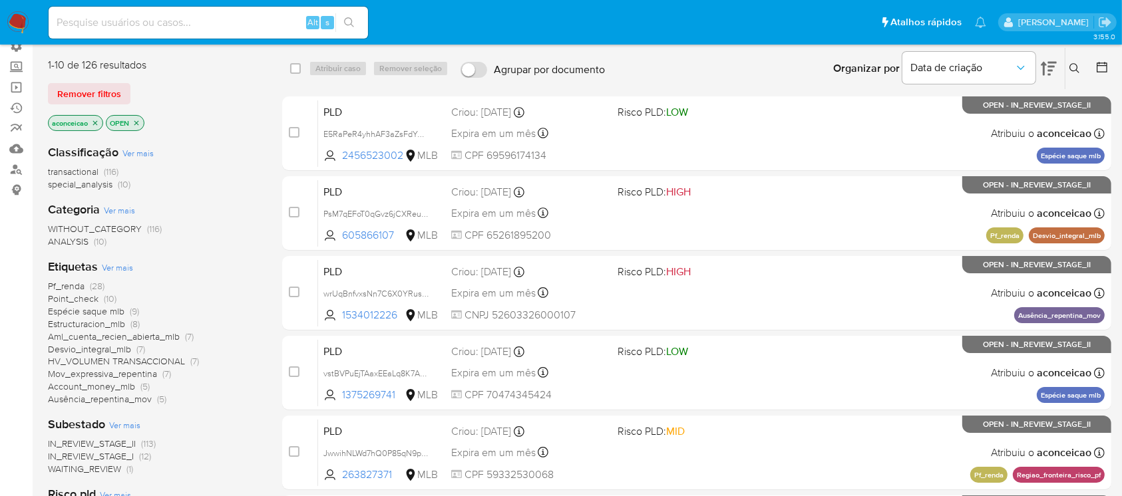
click at [96, 122] on icon "close-filter" at bounding box center [95, 122] width 5 height 5
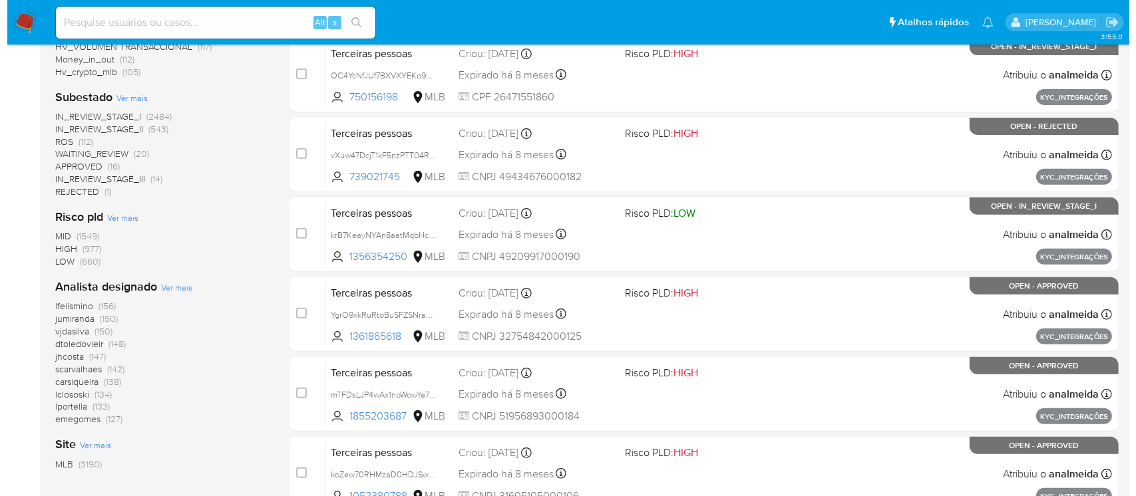
scroll to position [493, 0]
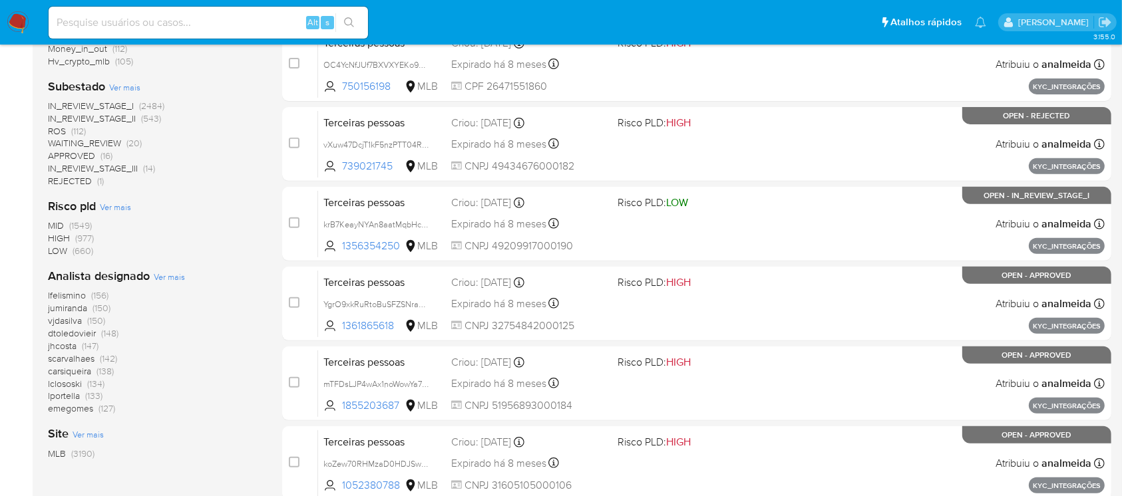
click at [172, 276] on span "Ver mais" at bounding box center [169, 277] width 31 height 12
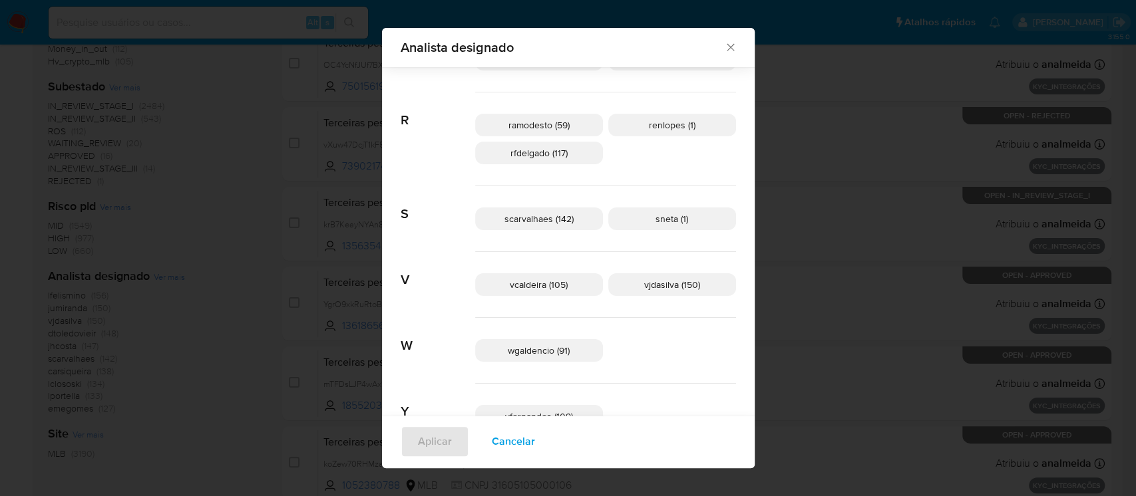
scroll to position [711, 0]
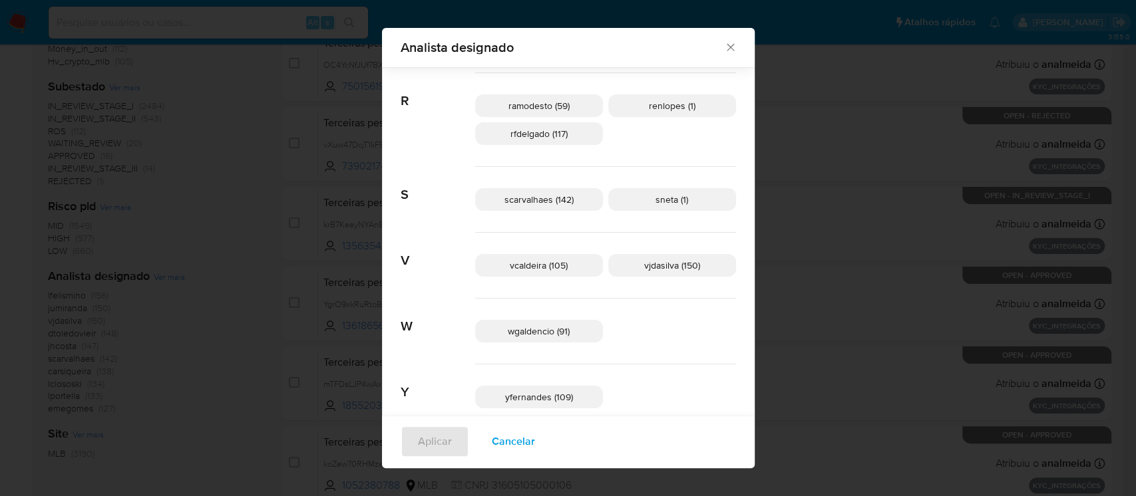
drag, startPoint x: 700, startPoint y: 370, endPoint x: 696, endPoint y: 385, distance: 15.2
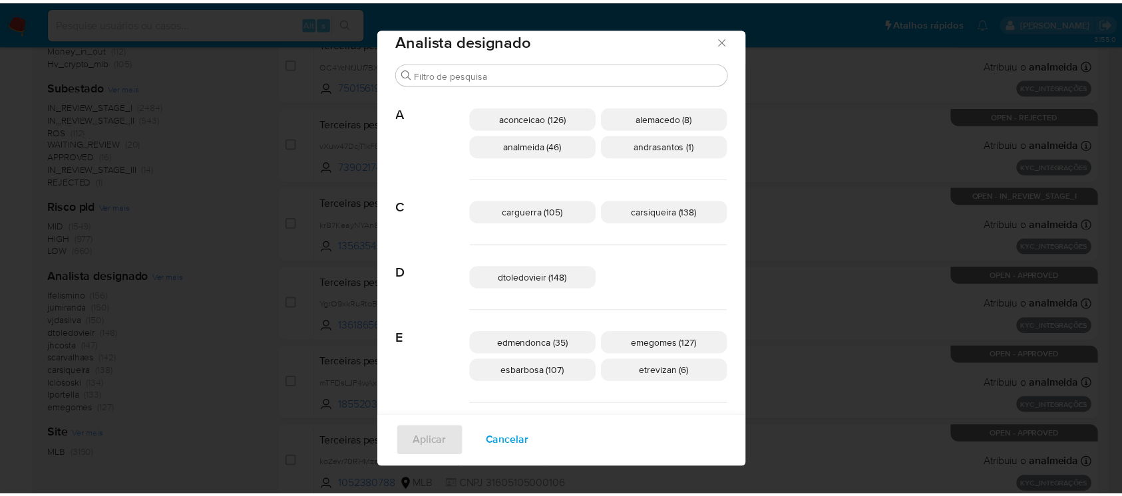
scroll to position [9, 0]
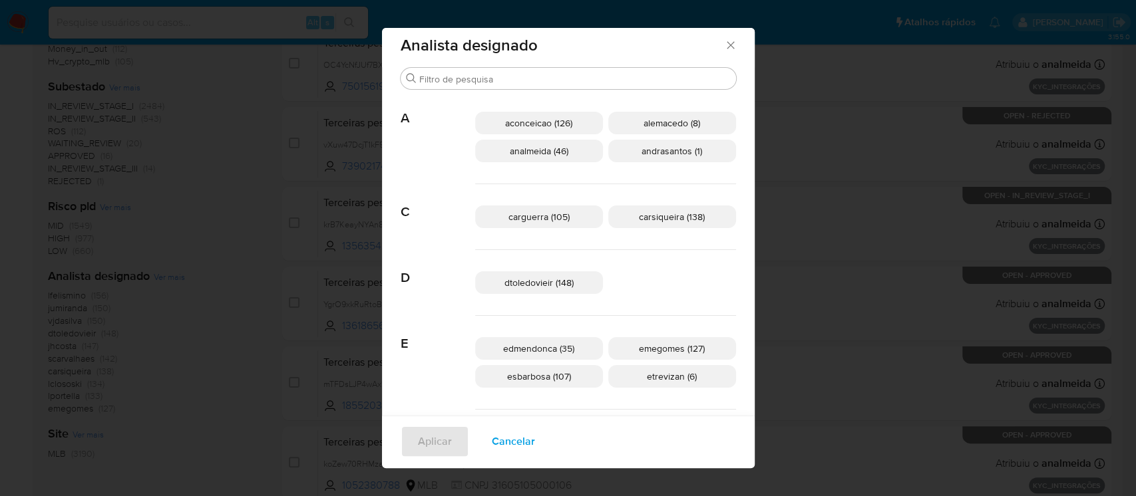
click at [724, 49] on icon "Fechar" at bounding box center [730, 45] width 13 height 13
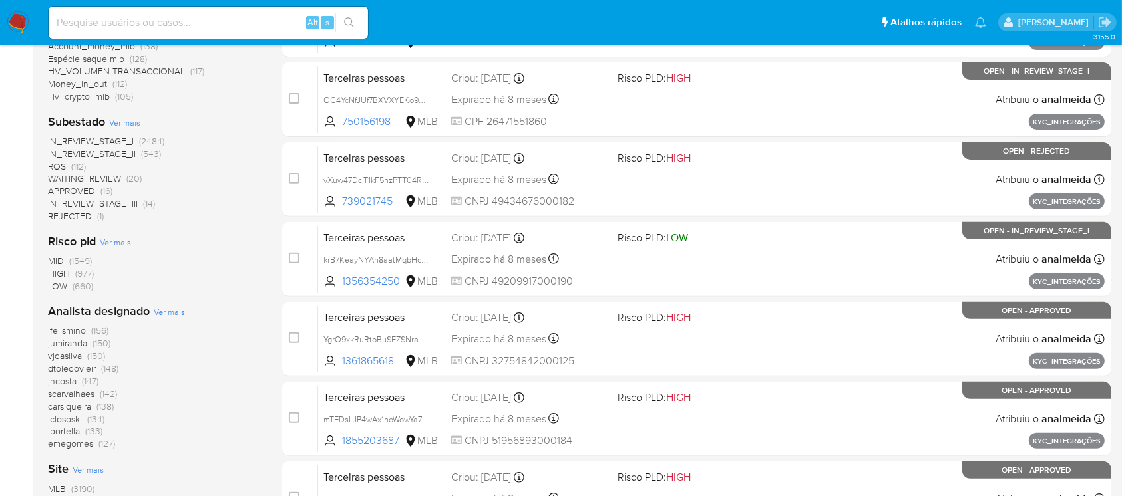
scroll to position [554, 0]
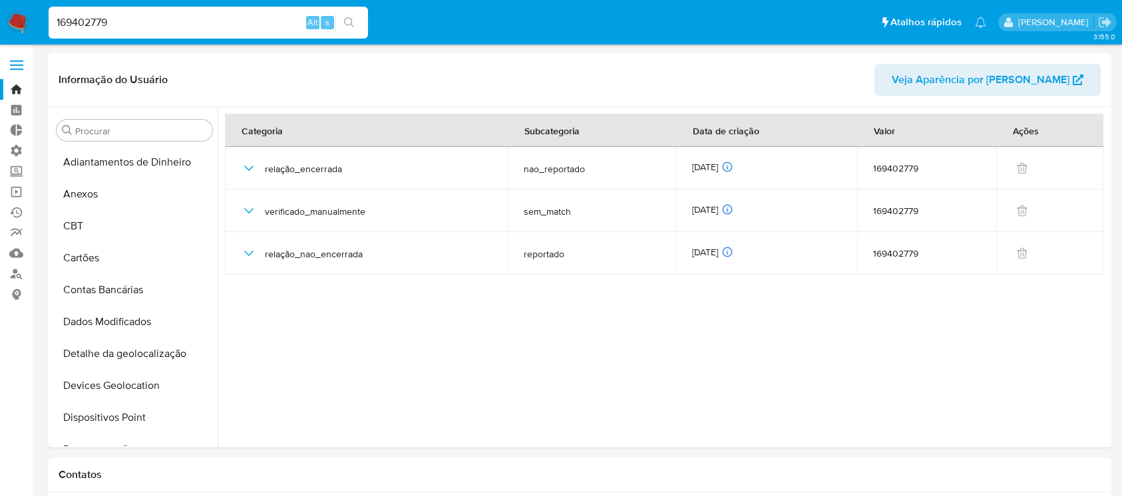
select select "10"
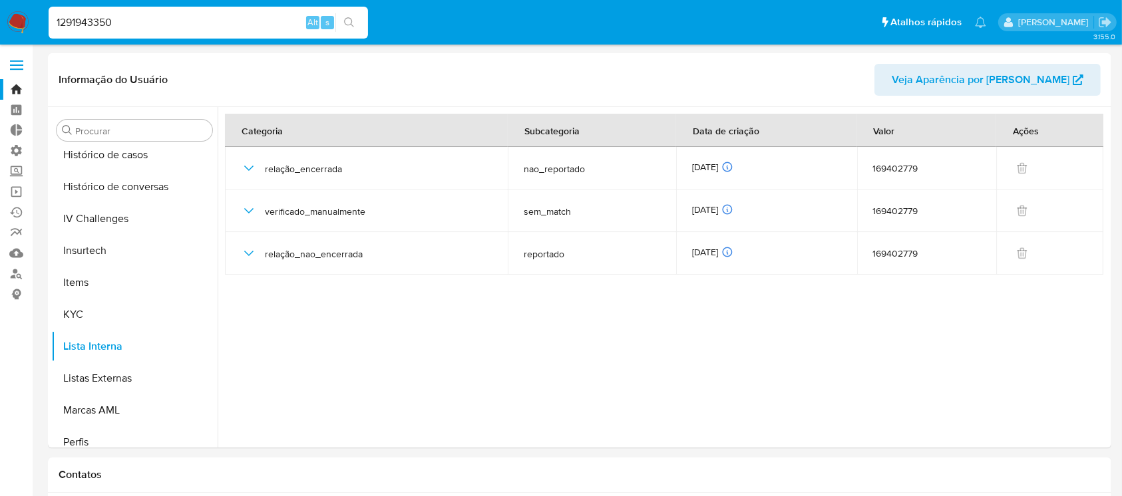
type input "1291943350"
click at [347, 25] on icon "search-icon" at bounding box center [349, 22] width 11 height 11
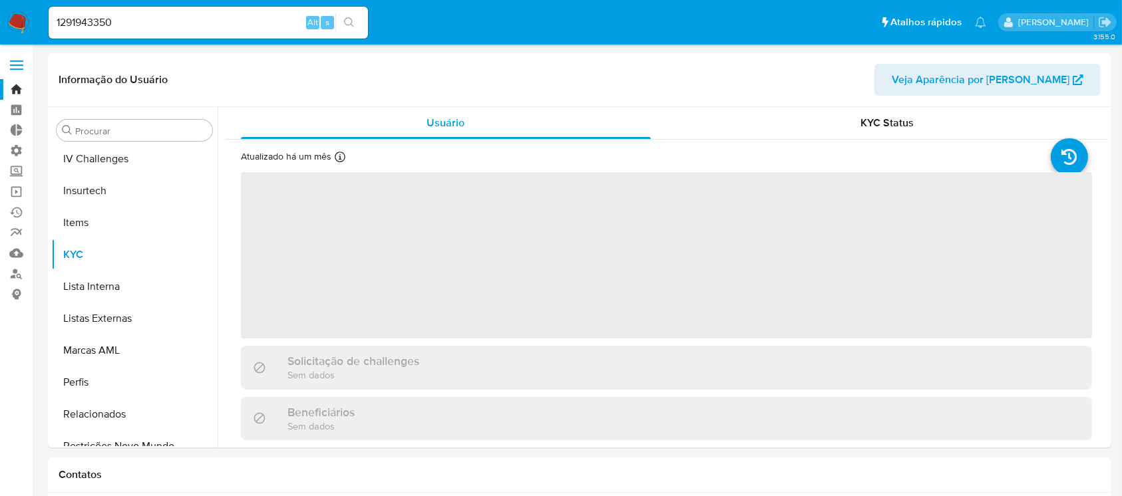
scroll to position [594, 0]
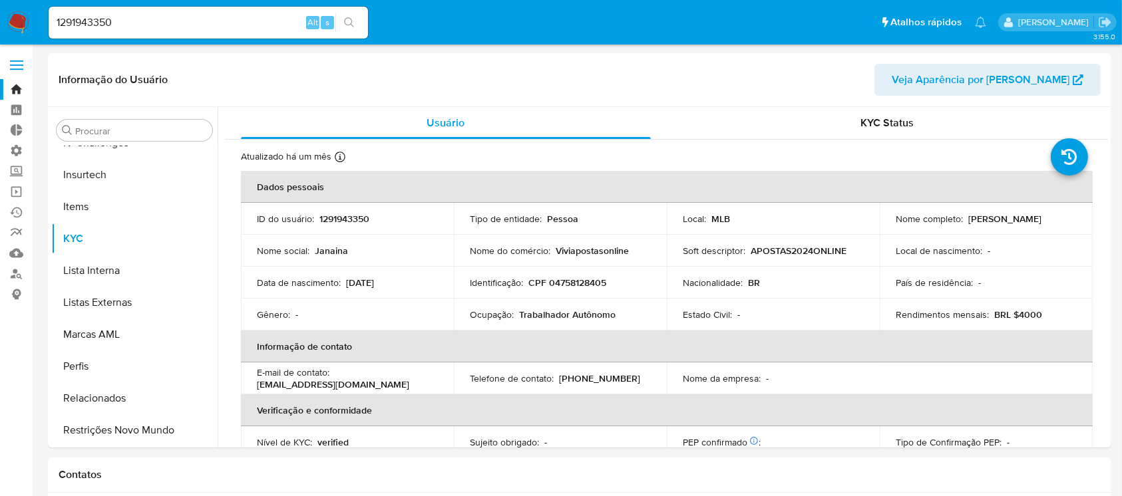
select select "10"
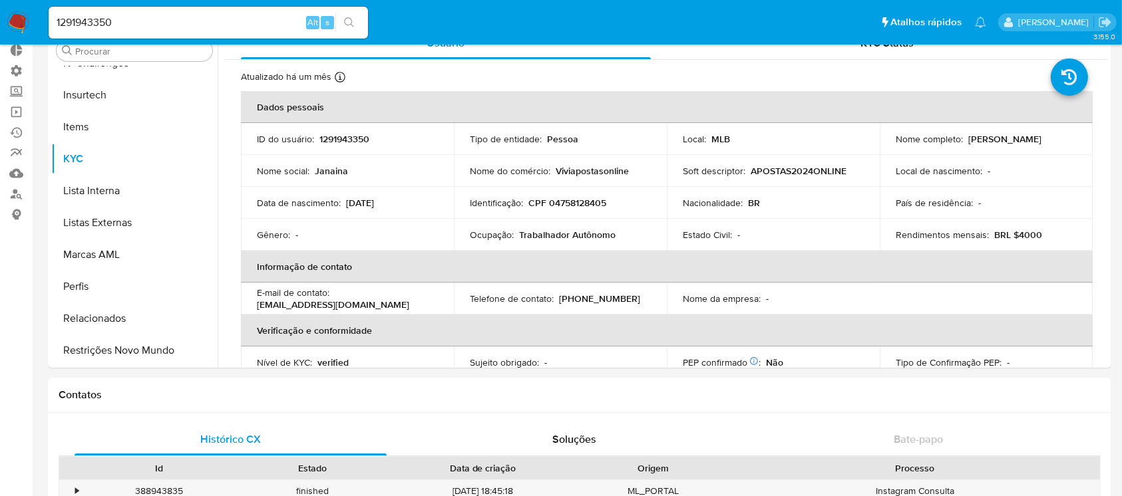
scroll to position [82, 0]
drag, startPoint x: 134, startPoint y: 25, endPoint x: 21, endPoint y: 25, distance: 113.8
click at [21, 25] on nav "Pausado Ver notificaciones 1291943350 Alt s Atalhos rápidos Presiona las siguie…" at bounding box center [561, 22] width 1122 height 45
paste input "Número interno da conta: 311601642"
click at [179, 23] on input "Número interno da conta: 311601642" at bounding box center [208, 22] width 319 height 17
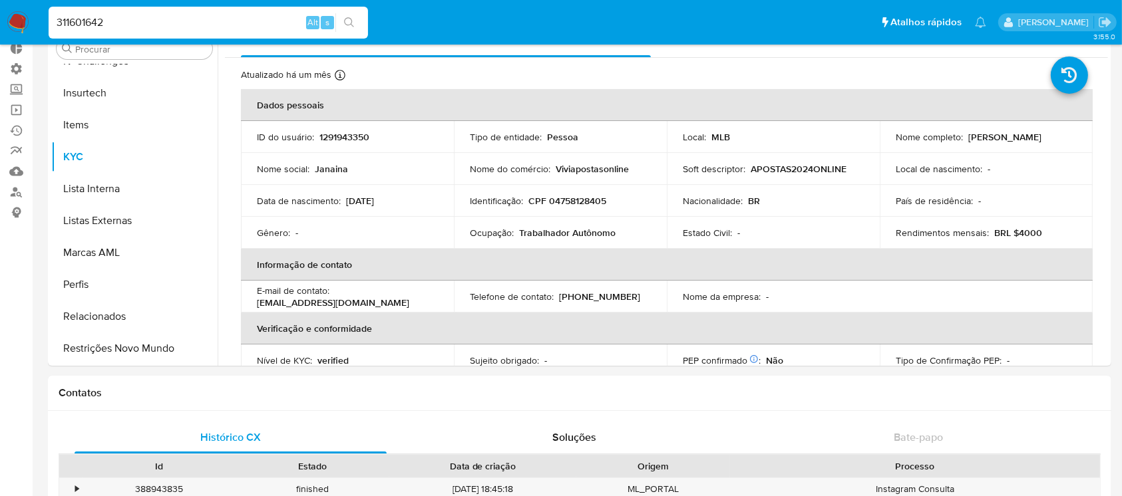
type input "311601642"
click at [349, 19] on icon "search-icon" at bounding box center [349, 22] width 11 height 11
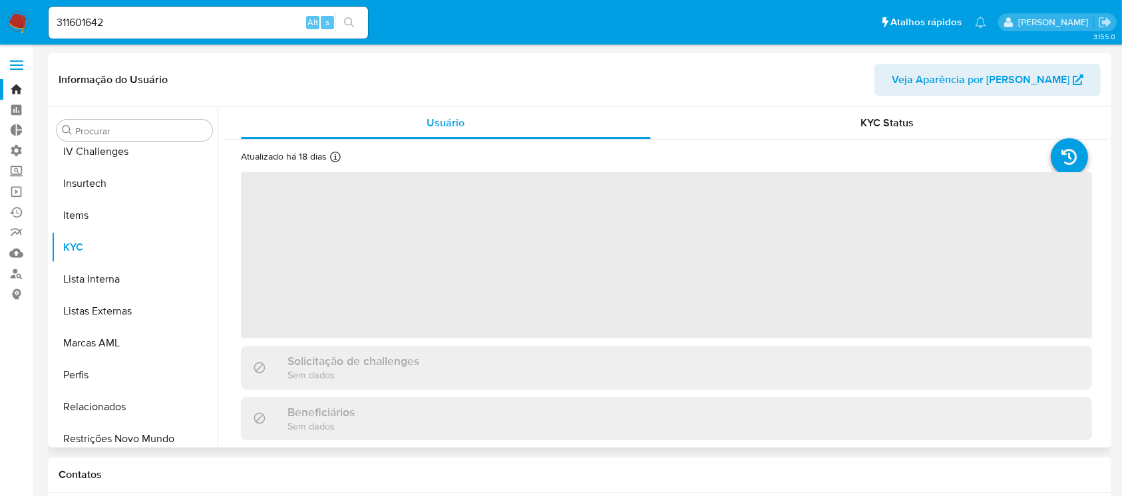
scroll to position [594, 0]
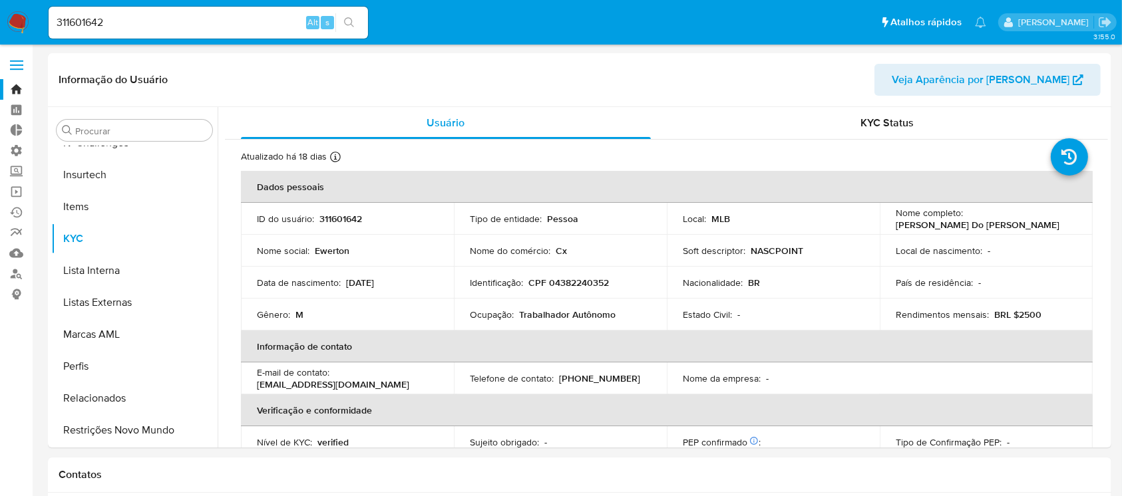
select select "10"
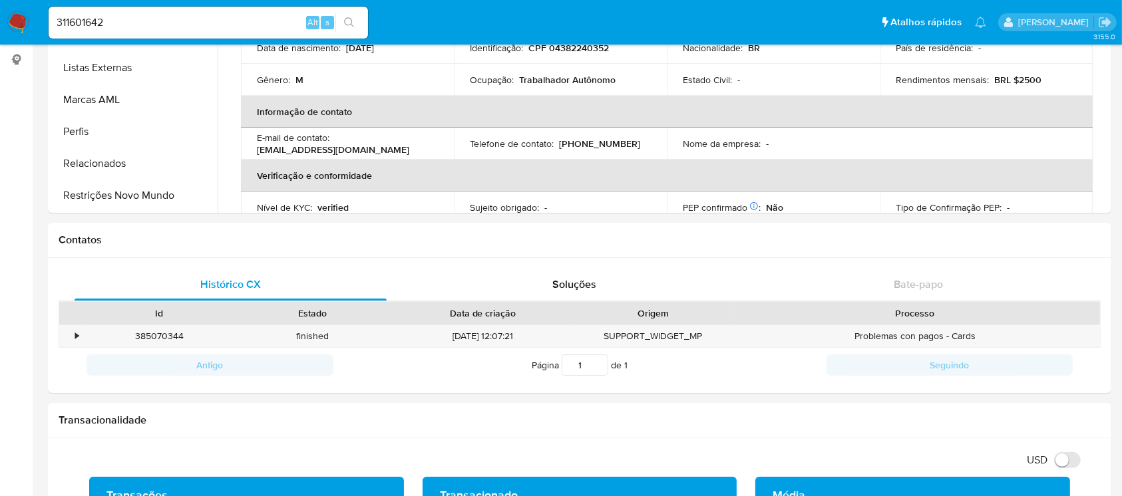
scroll to position [230, 0]
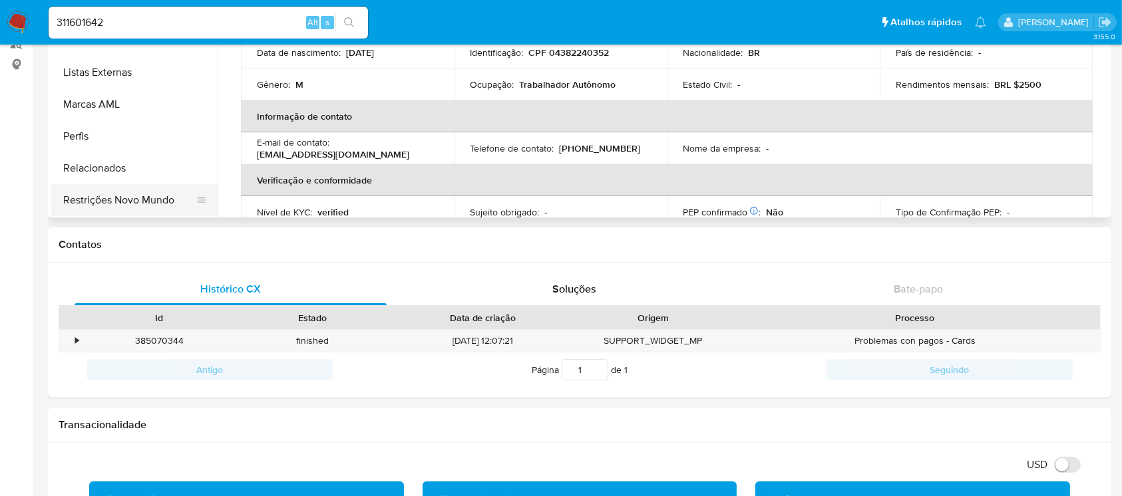
click at [131, 208] on button "Restrições Novo Mundo" at bounding box center [129, 200] width 156 height 32
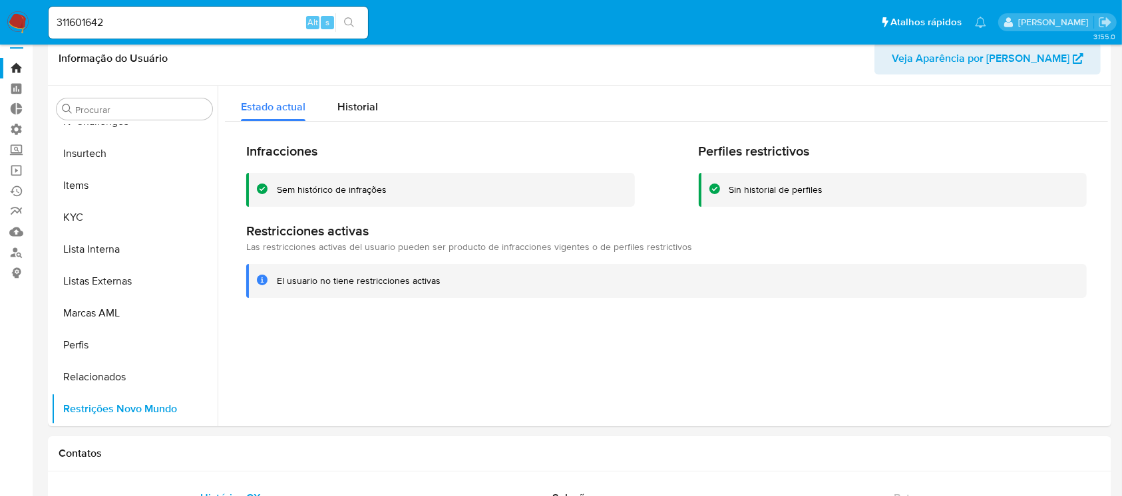
scroll to position [0, 0]
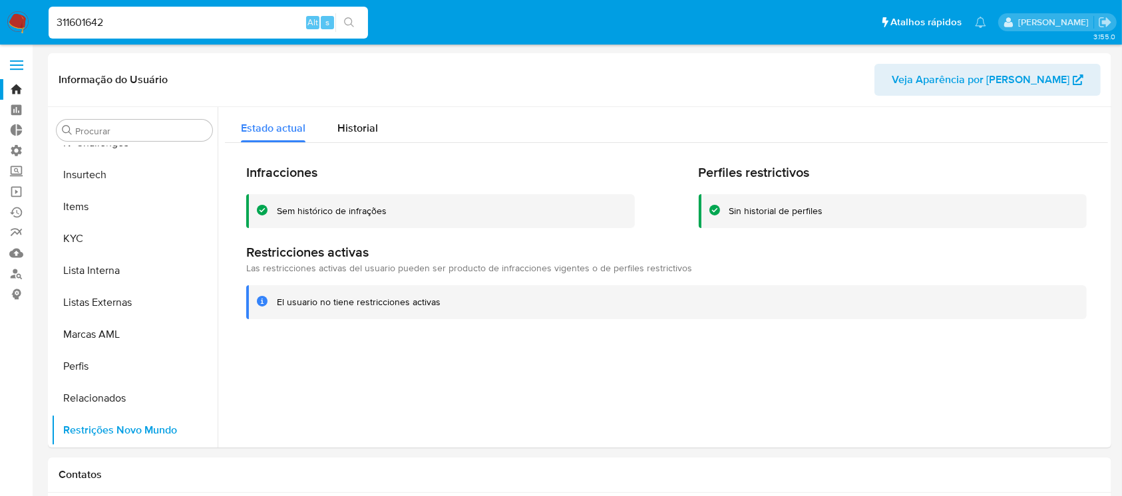
drag, startPoint x: 124, startPoint y: 13, endPoint x: 0, endPoint y: 3, distance: 124.9
click at [0, 3] on nav "Pausado Ver notificaciones 311601642 Alt s Atalhos rápidos Presiona las siguien…" at bounding box center [561, 22] width 1122 height 45
paste input "1782561817"
type input "1782561817"
click at [348, 25] on icon "search-icon" at bounding box center [349, 22] width 11 height 11
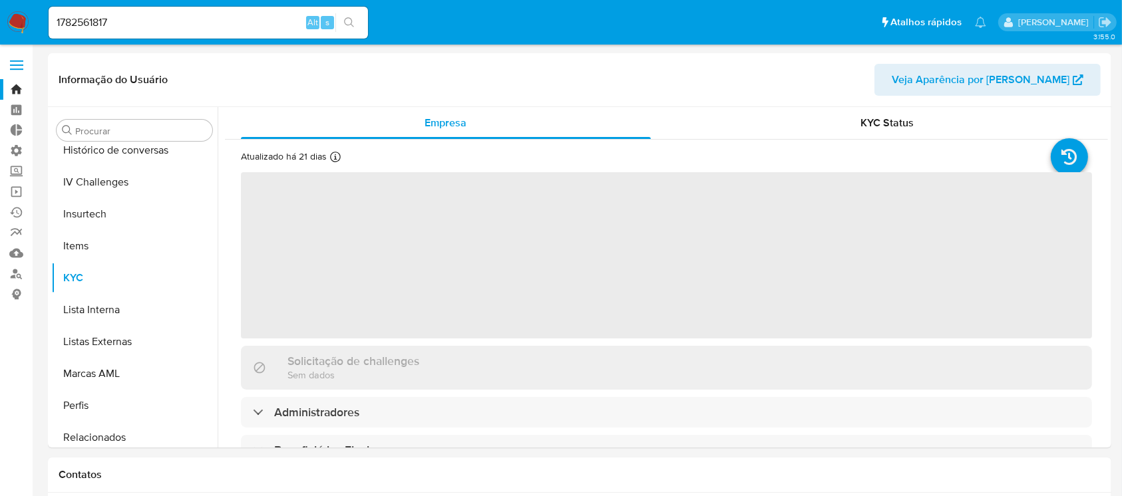
scroll to position [594, 0]
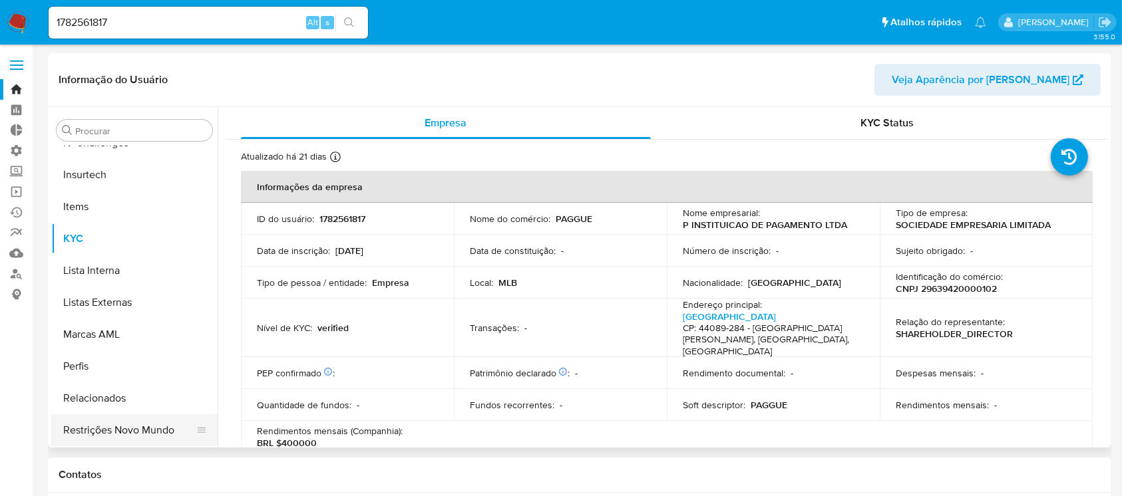
select select "10"
click at [158, 427] on button "Restrições Novo Mundo" at bounding box center [129, 430] width 156 height 32
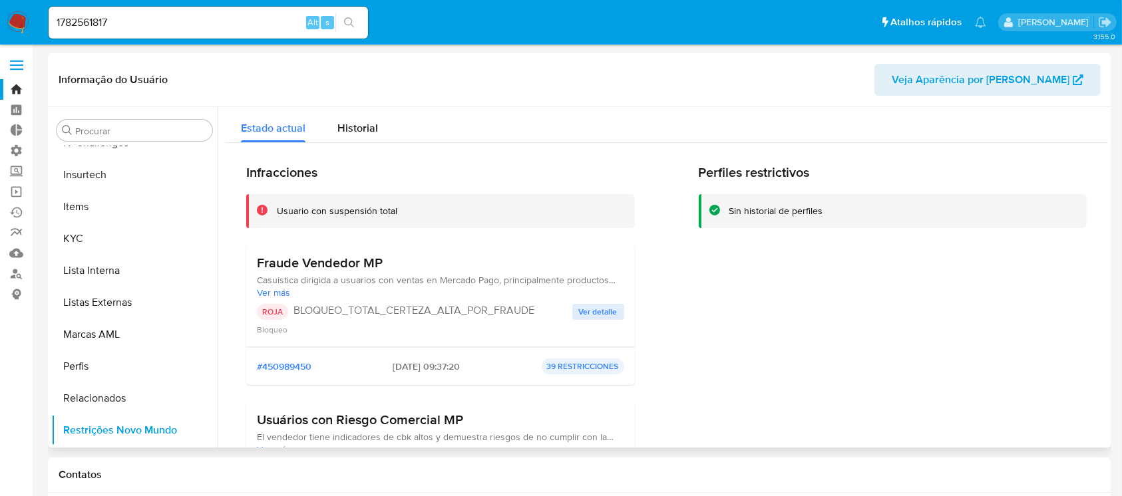
click at [599, 311] on span "Ver detalle" at bounding box center [598, 311] width 39 height 13
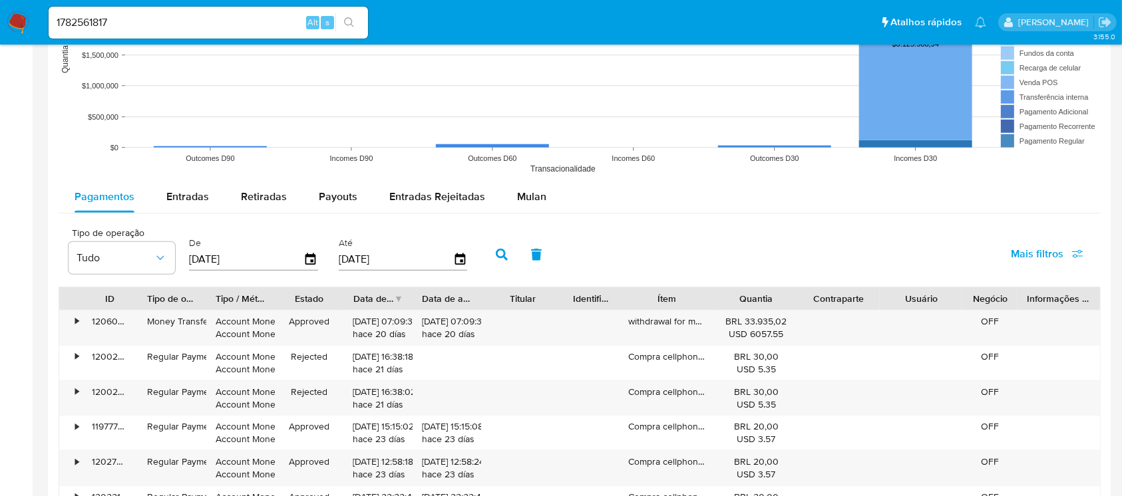
scroll to position [1112, 0]
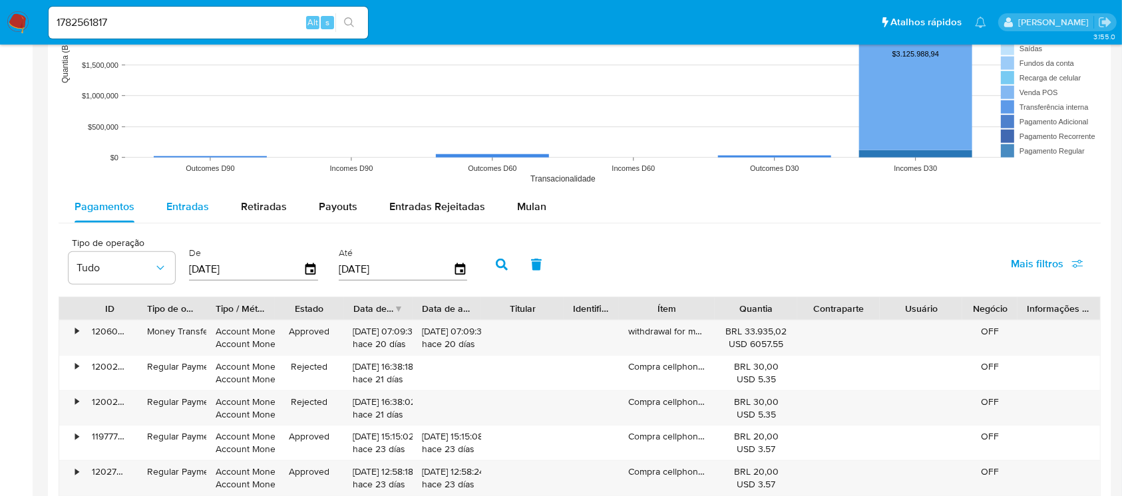
click at [195, 205] on span "Entradas" at bounding box center [187, 206] width 43 height 15
select select "10"
